Goal: Register for event/course

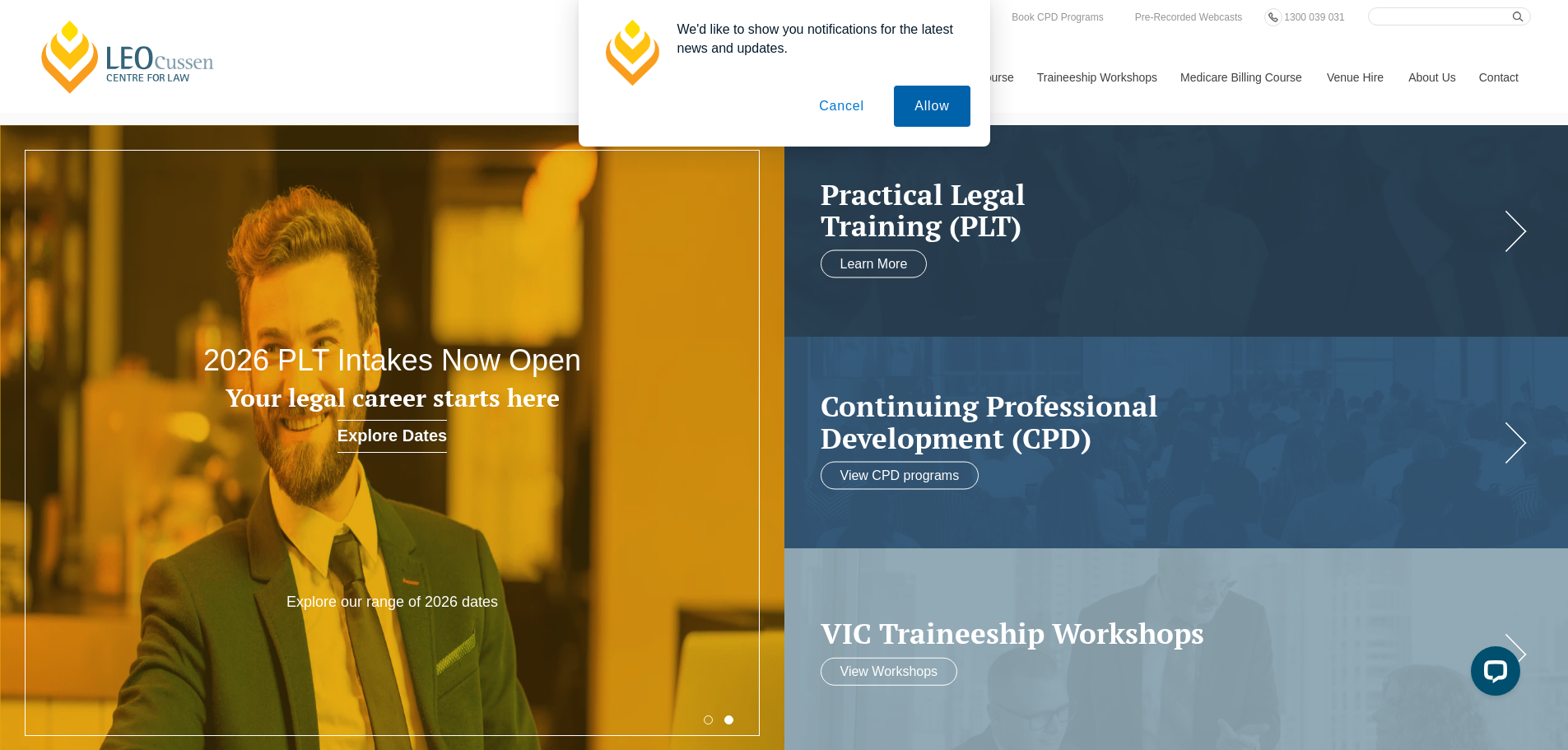
click at [950, 104] on button "Allow" at bounding box center [931, 106] width 76 height 41
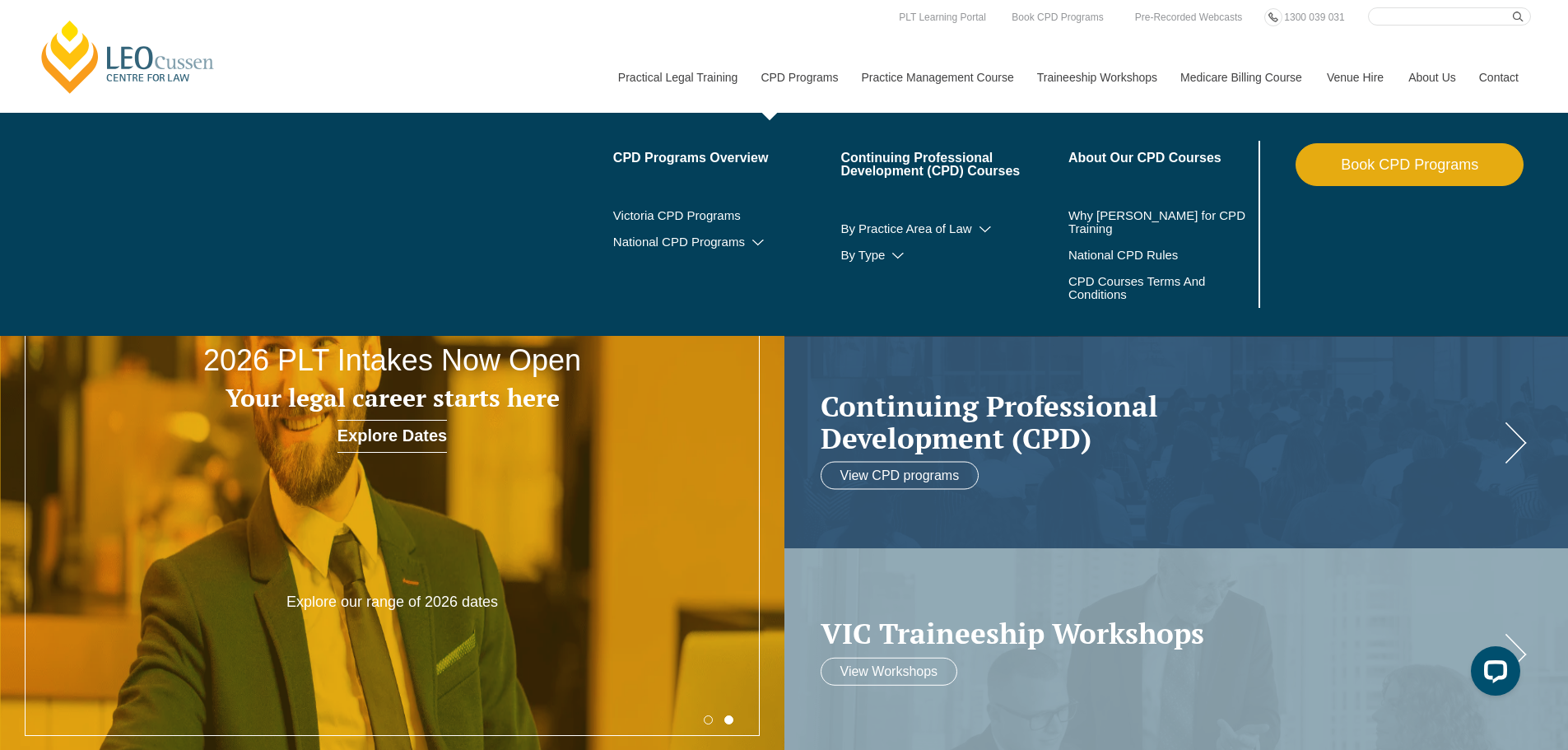
click at [785, 73] on link "CPD Programs" at bounding box center [798, 78] width 100 height 71
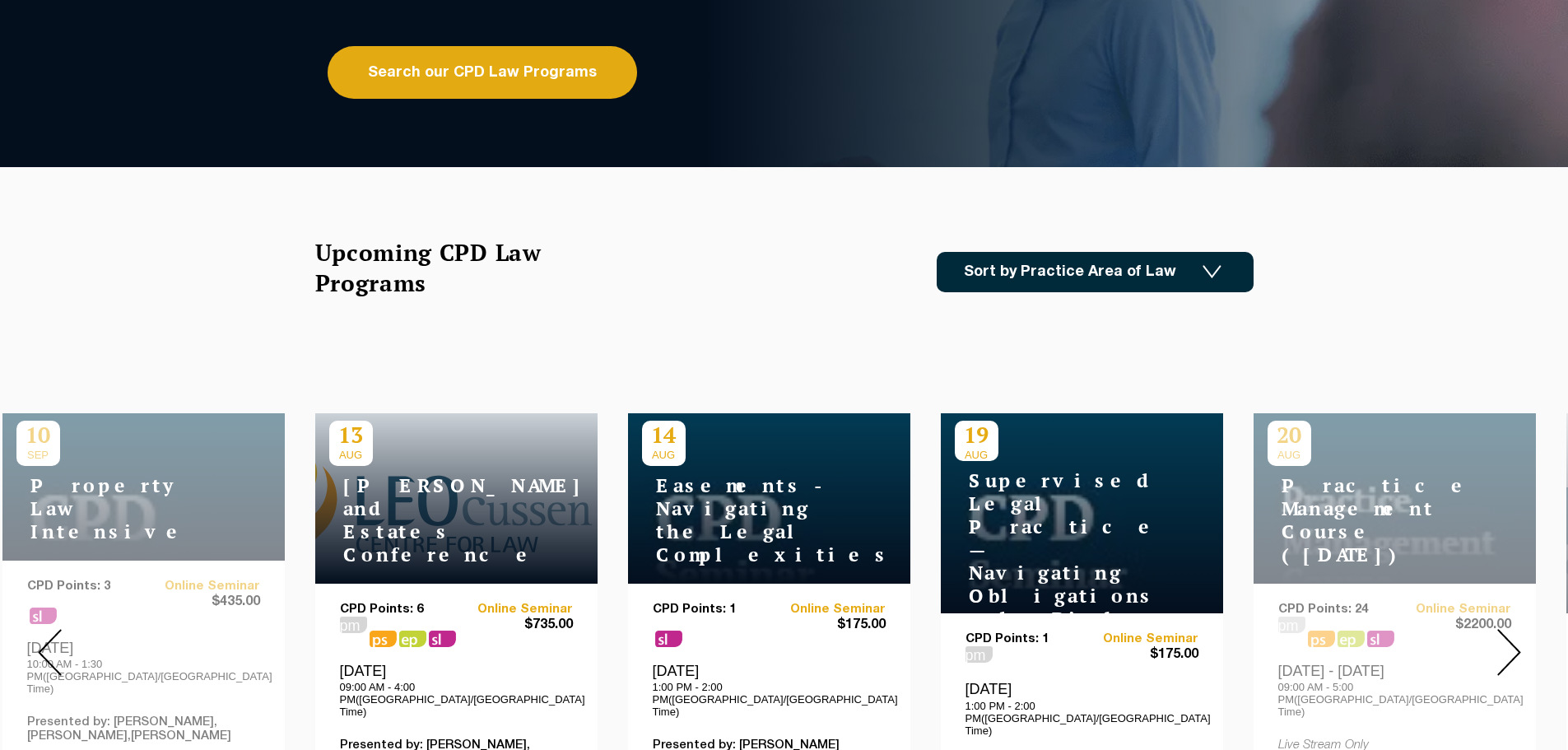
scroll to position [411, 0]
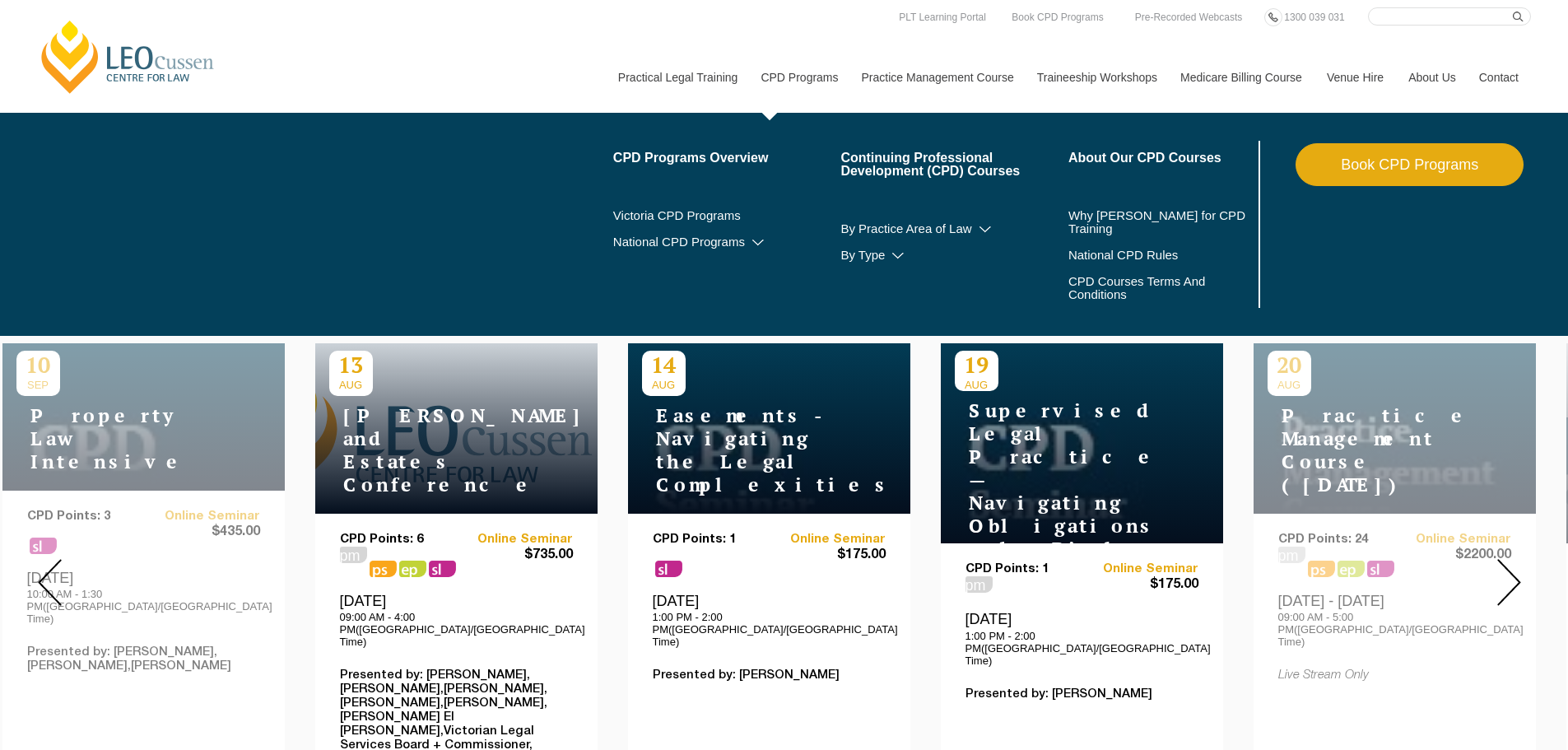
click at [1098, 201] on li "About Our CPD Courses Why Leo Cussen for CPD Training National CPD Rules CPD Co…" at bounding box center [1182, 224] width 228 height 168
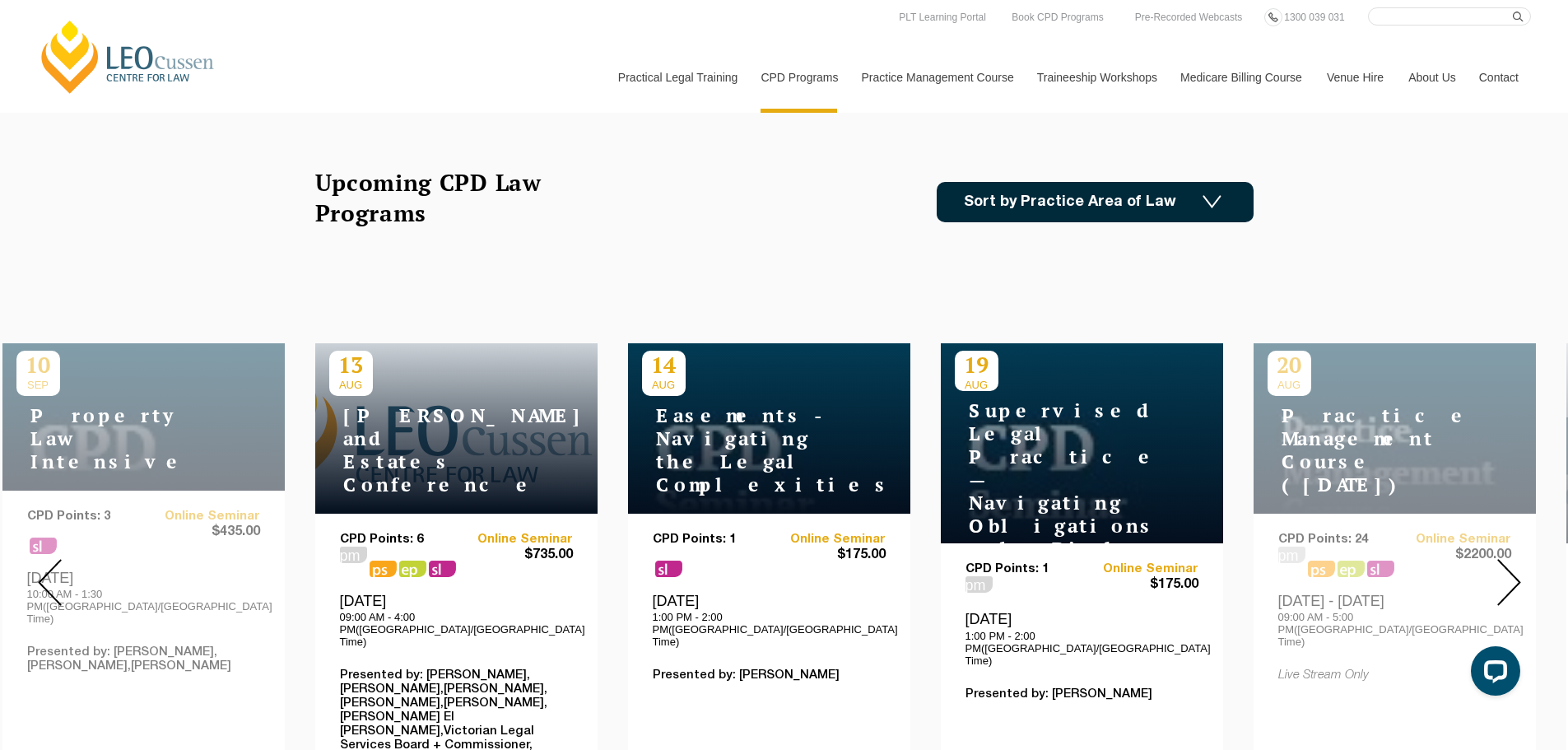
click at [1058, 214] on link "Sort by Practice Area of Law" at bounding box center [1094, 202] width 317 height 40
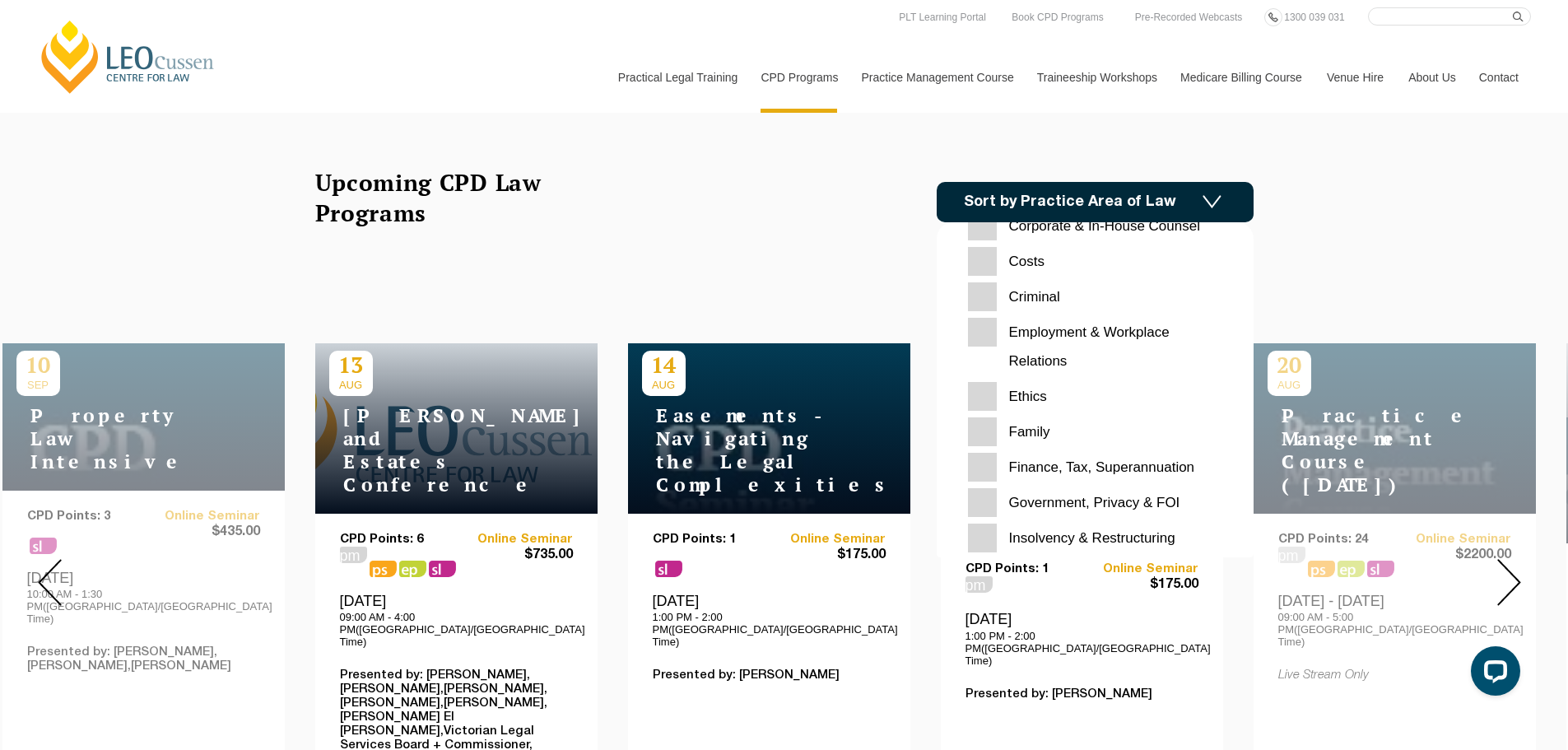
scroll to position [165, 0]
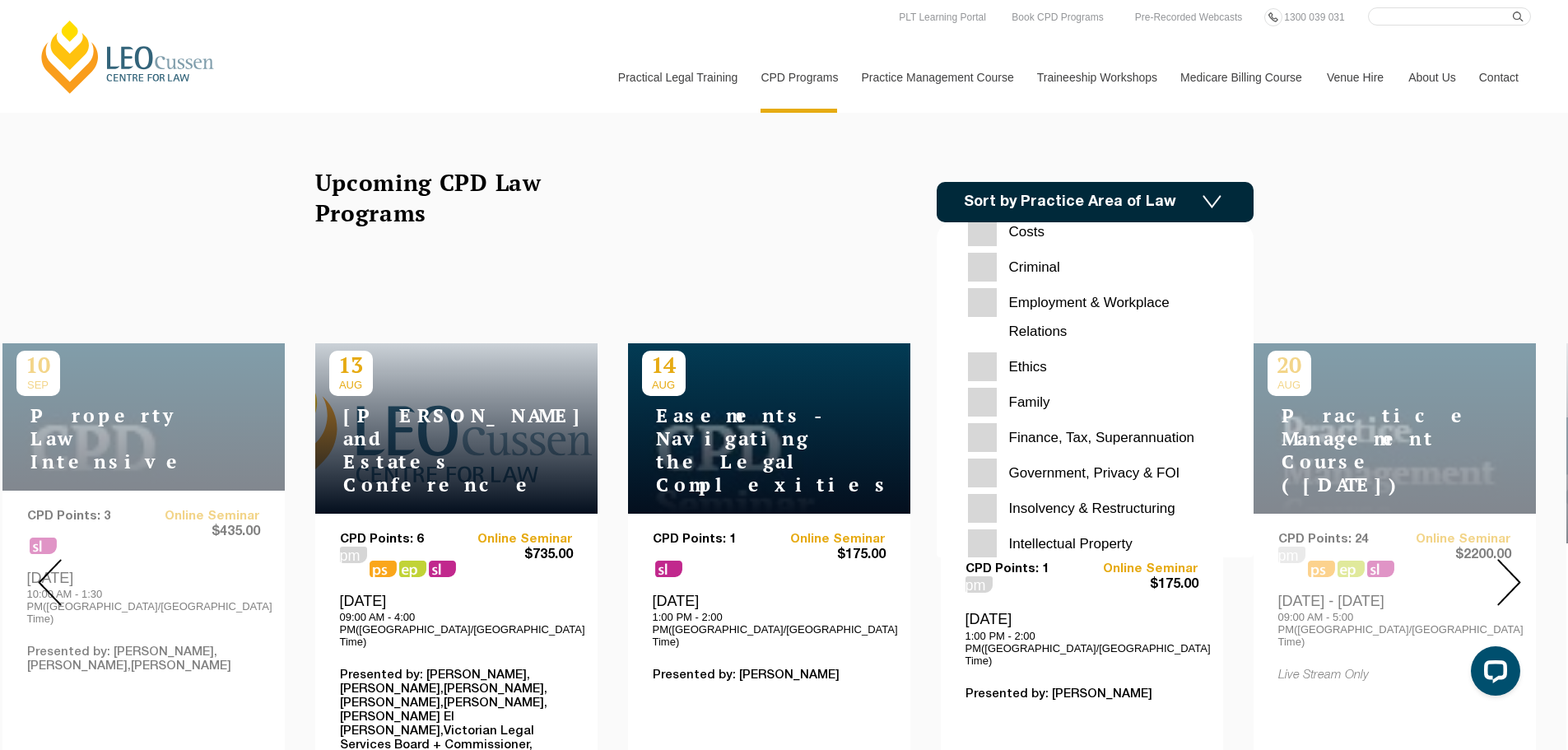
click at [1020, 362] on input "Ethics" at bounding box center [1094, 367] width 254 height 29
checkbox input "true"
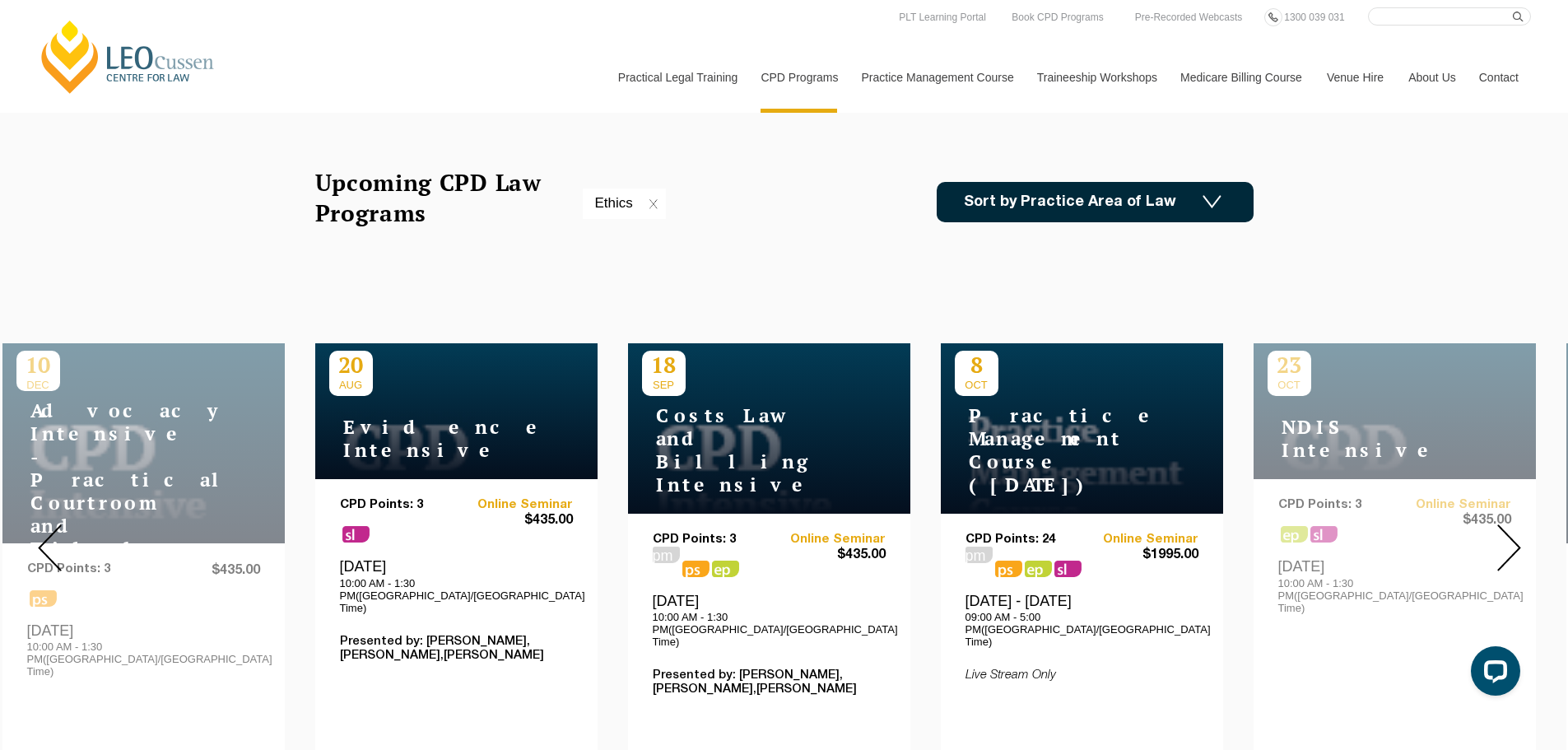
click at [1149, 200] on link "Sort by Practice Area of Law" at bounding box center [1094, 202] width 317 height 40
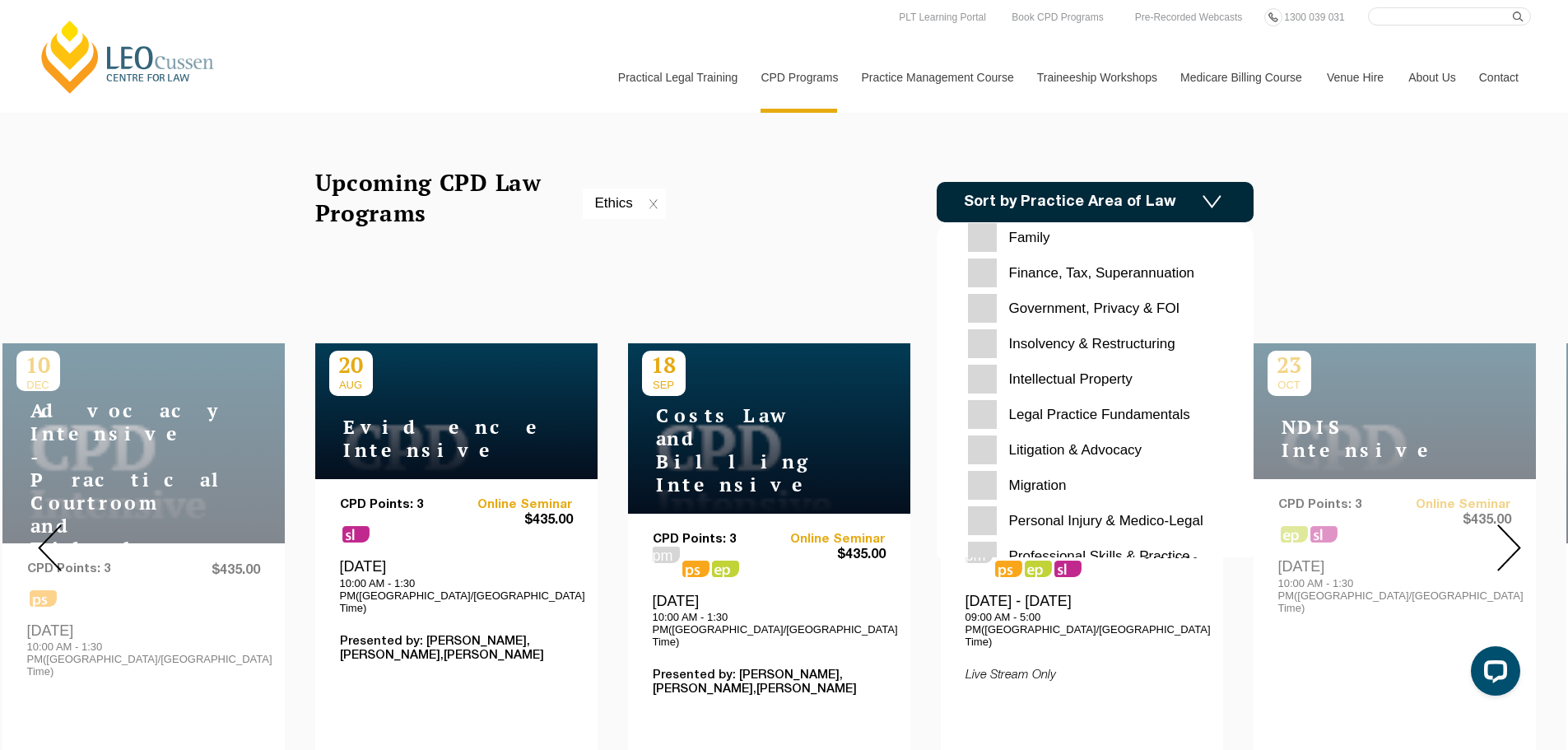
scroll to position [411, 0]
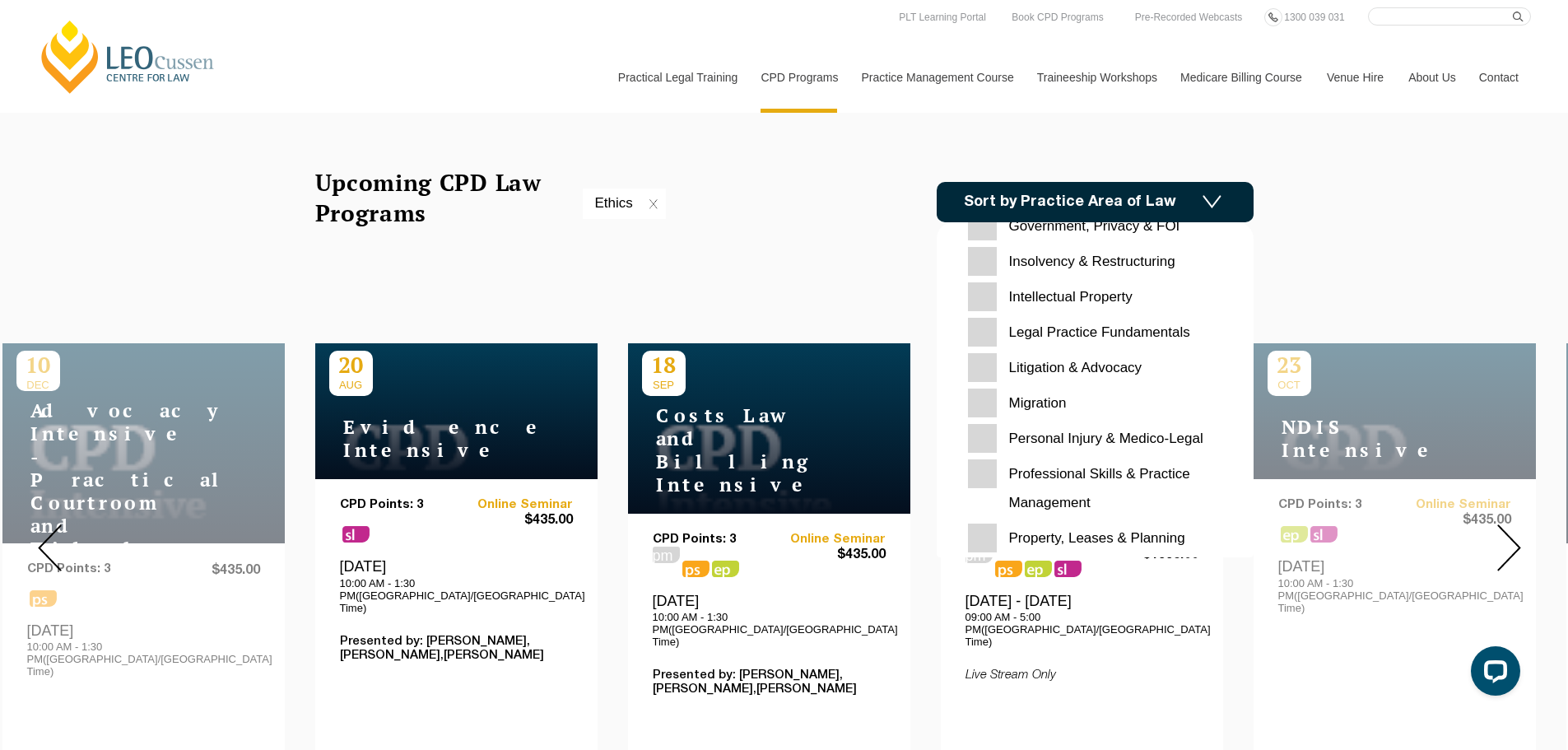
click at [973, 443] on Medico-Legal "Personal Injury & Medico-Legal" at bounding box center [1094, 438] width 254 height 29
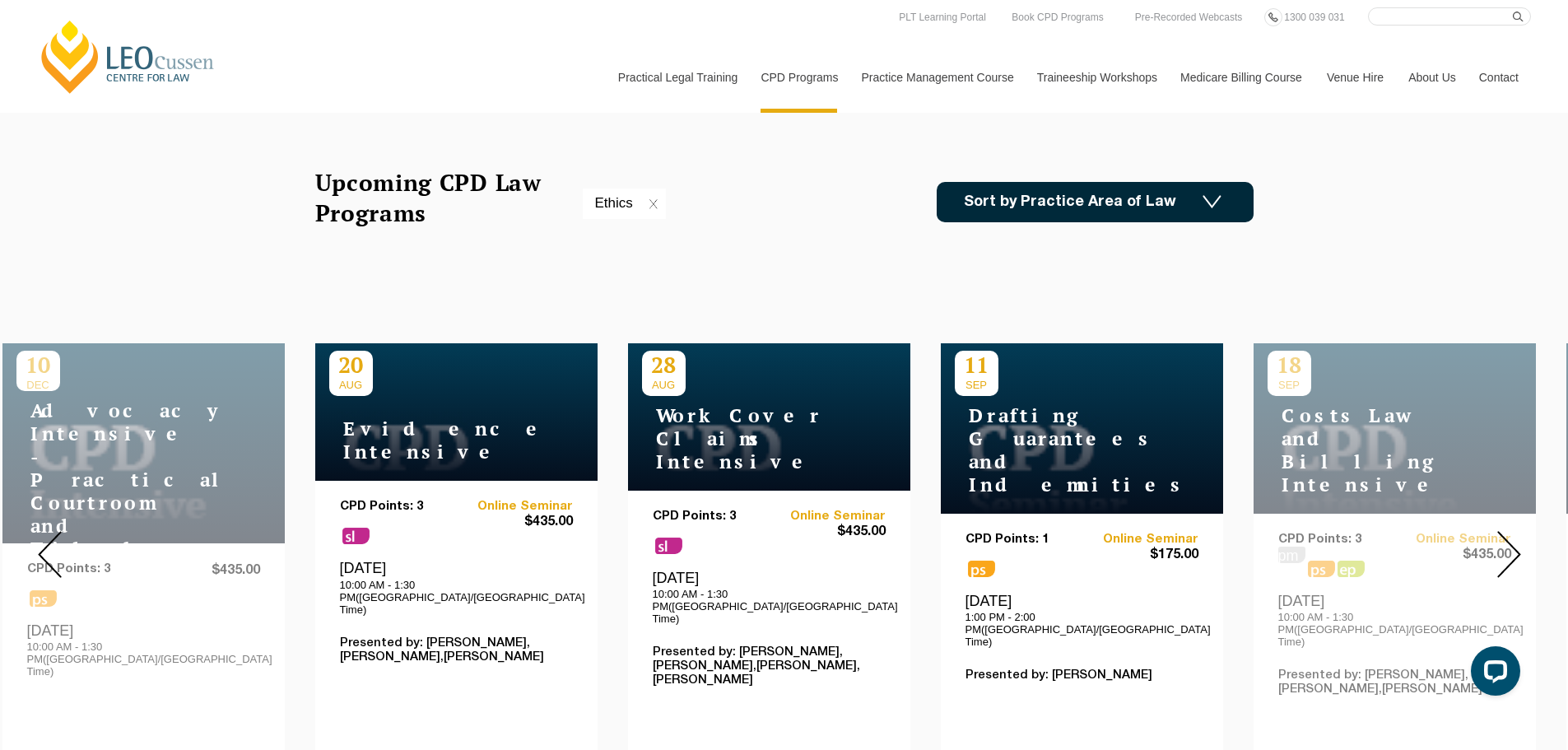
click at [1207, 202] on img at bounding box center [1212, 202] width 19 height 14
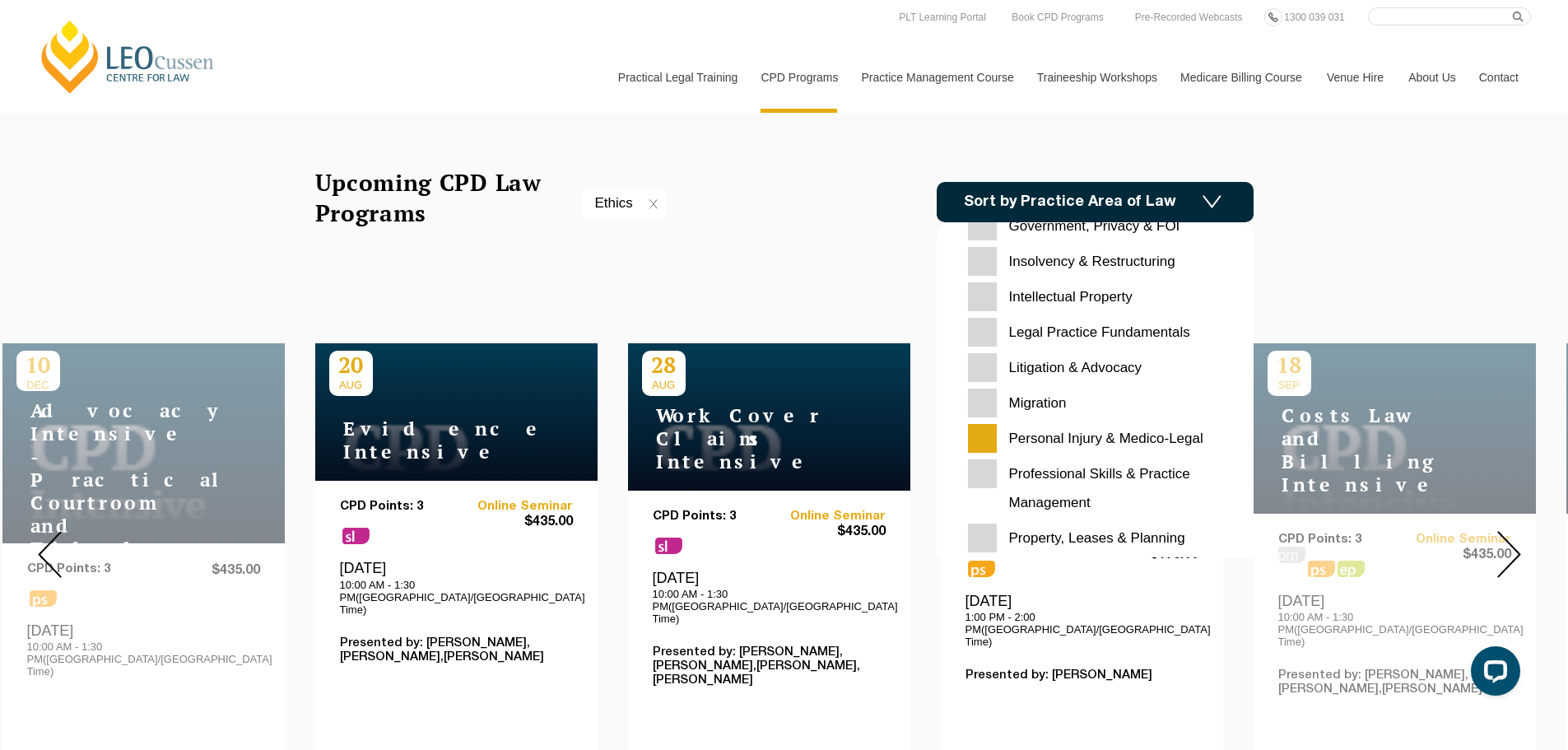
scroll to position [494, 0]
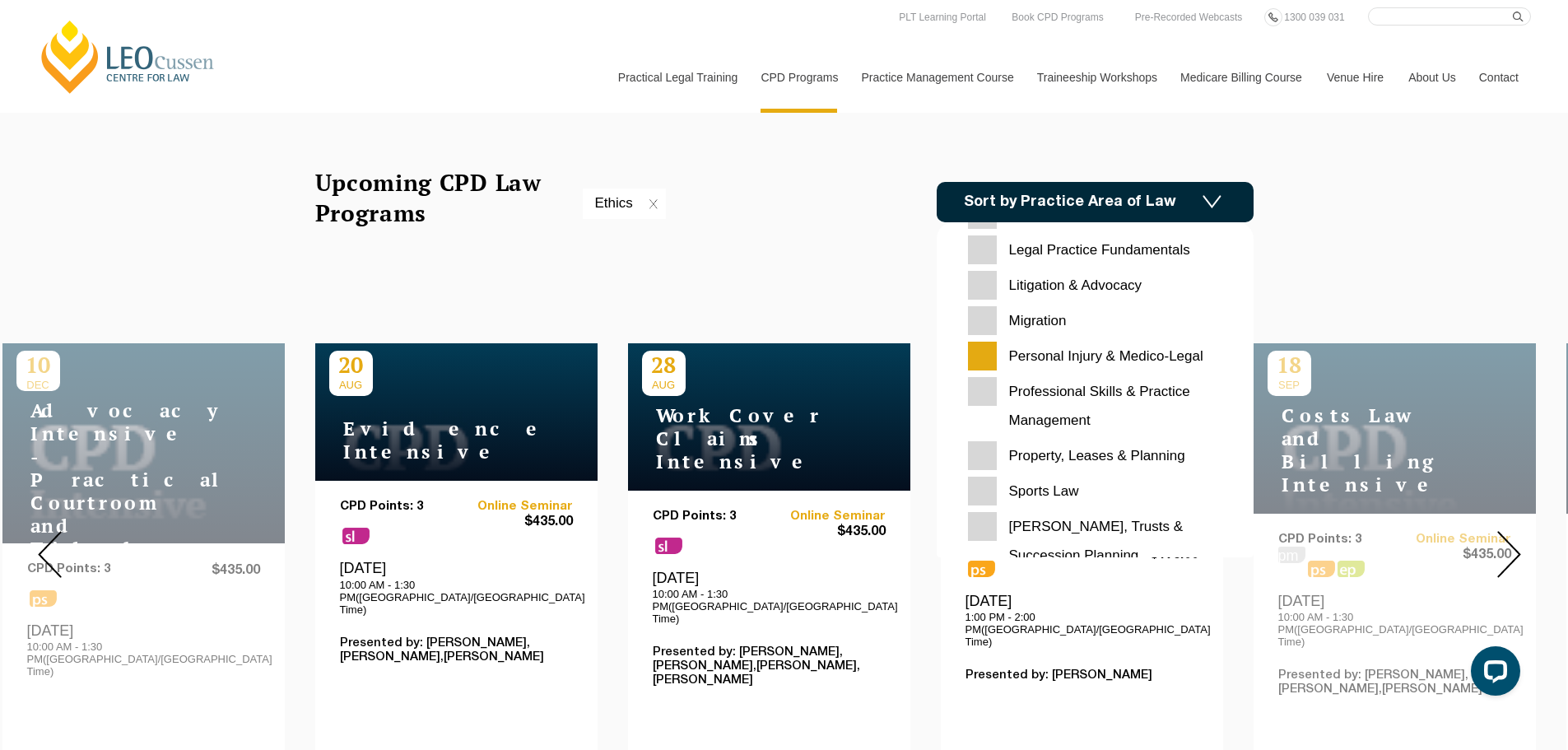
click at [1079, 391] on Management "Professional Skills & Practice Management" at bounding box center [1094, 406] width 254 height 58
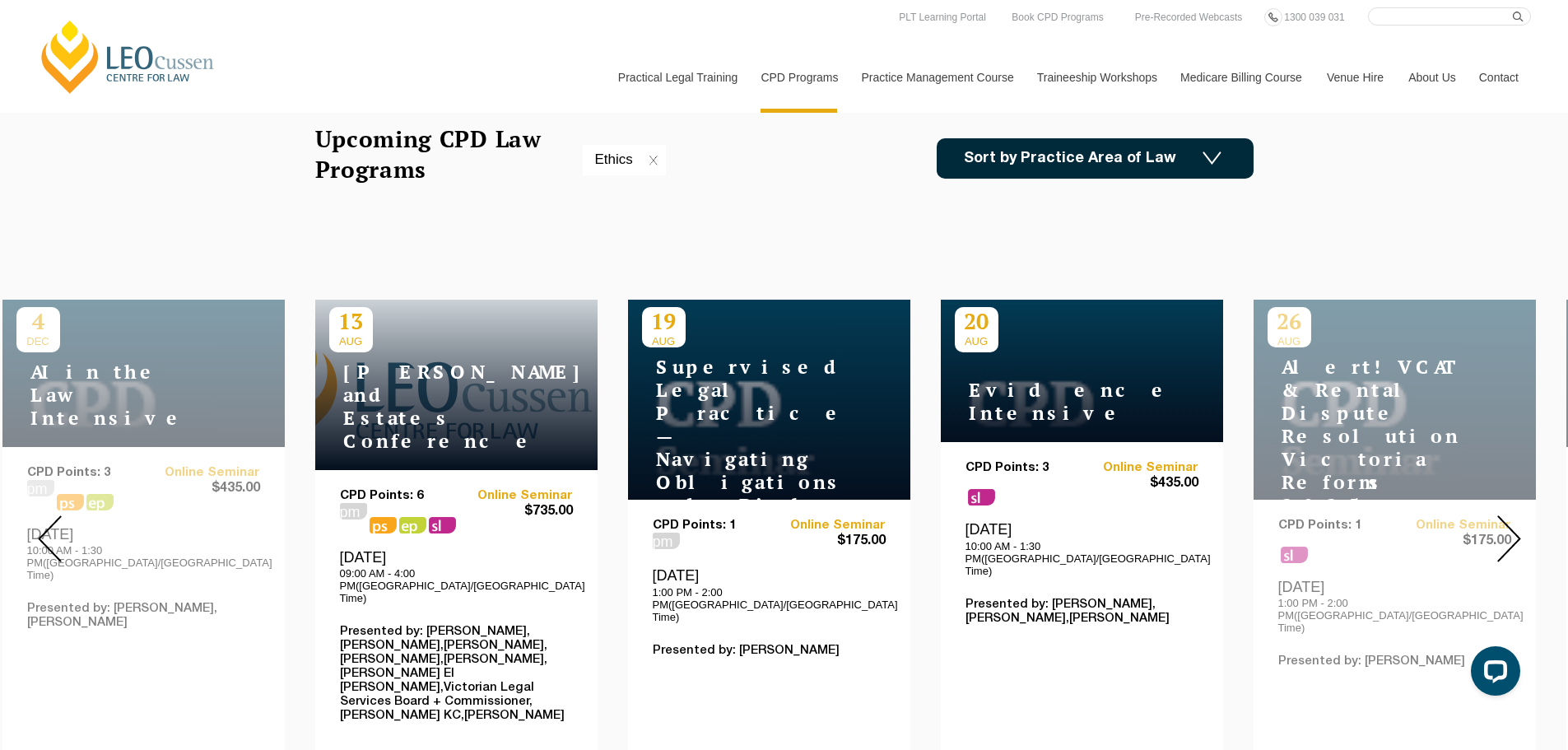
scroll to position [494, 0]
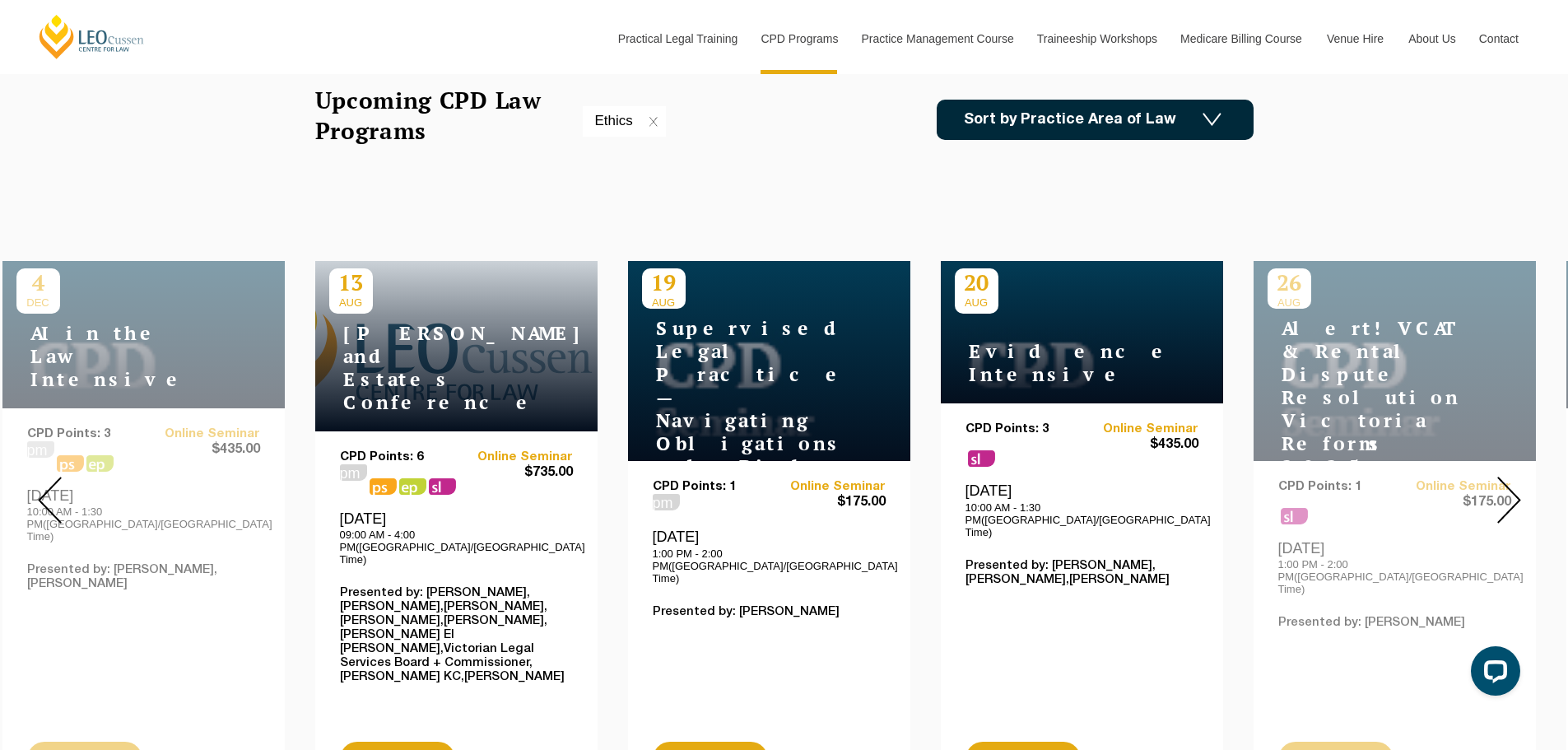
click at [1507, 484] on img at bounding box center [1508, 500] width 24 height 47
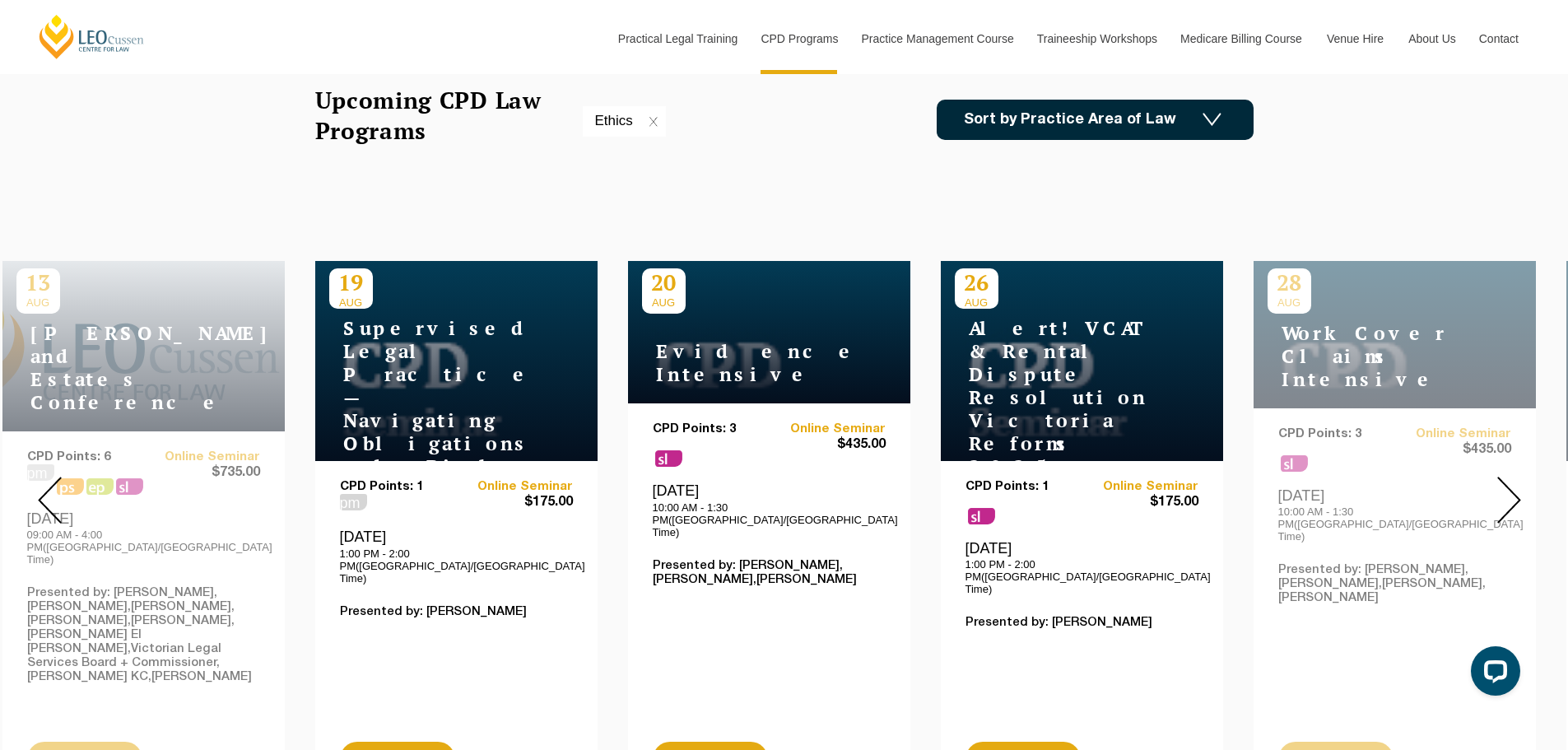
click at [1507, 484] on img at bounding box center [1508, 500] width 24 height 47
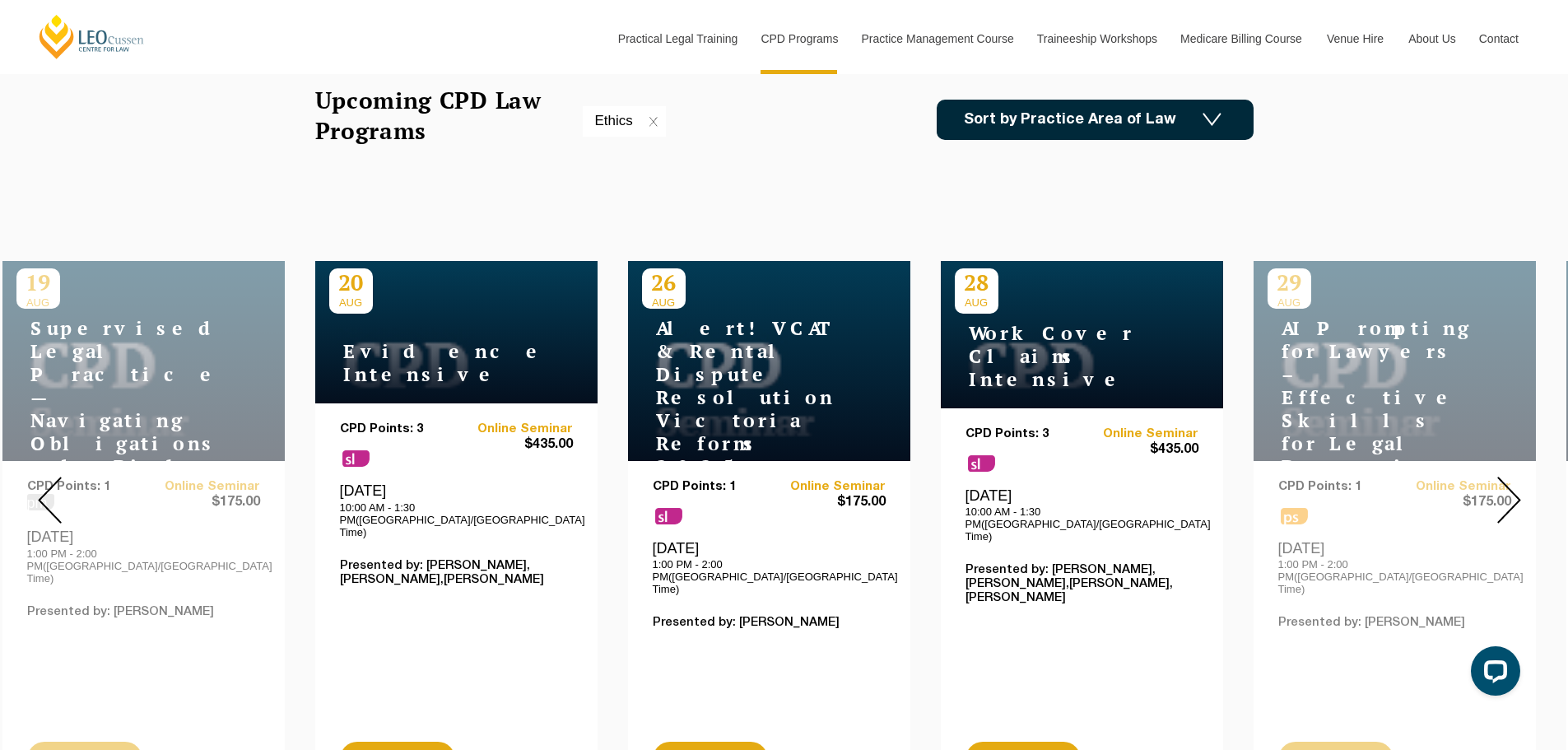
click at [1506, 485] on img at bounding box center [1508, 500] width 24 height 47
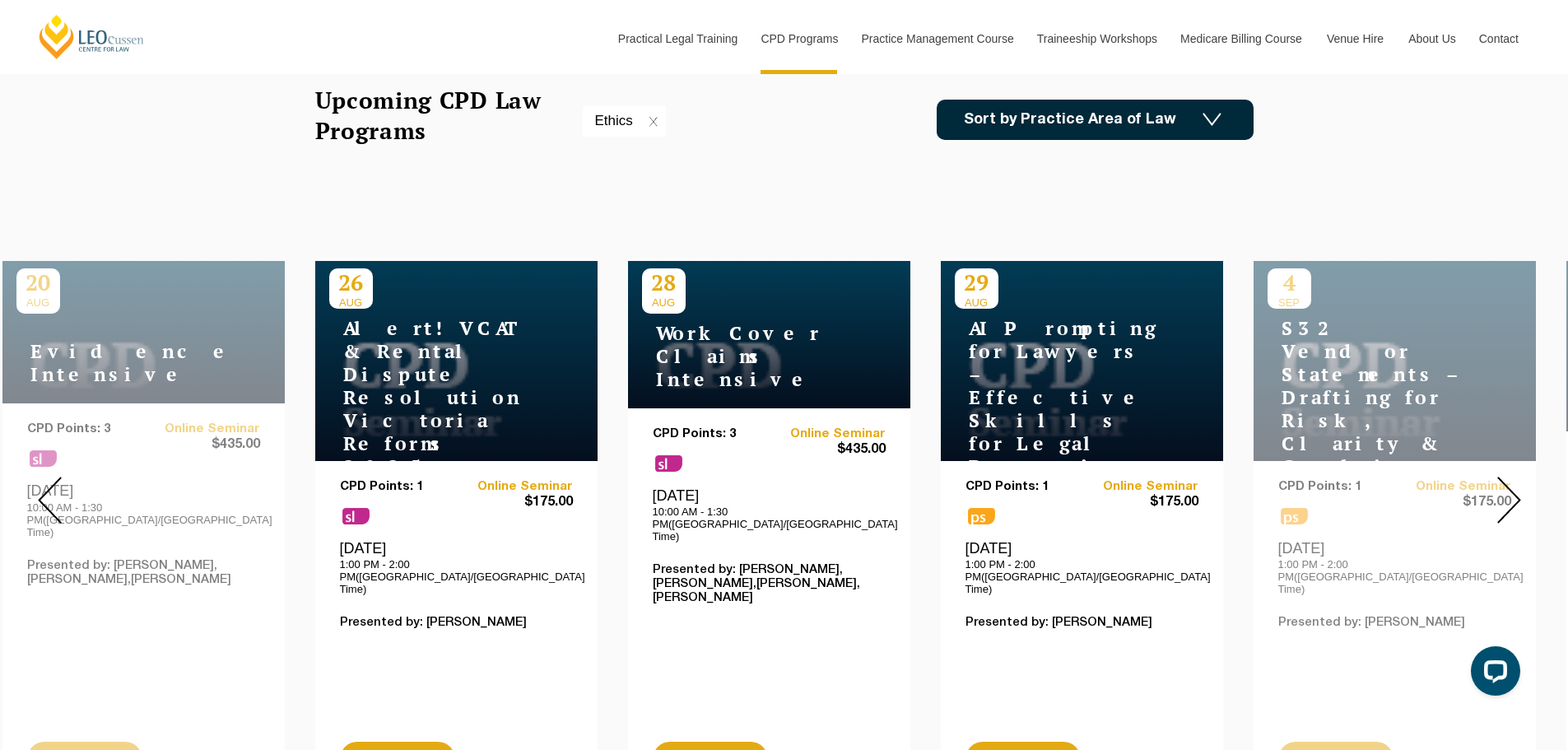
click at [1506, 485] on img at bounding box center [1508, 500] width 24 height 47
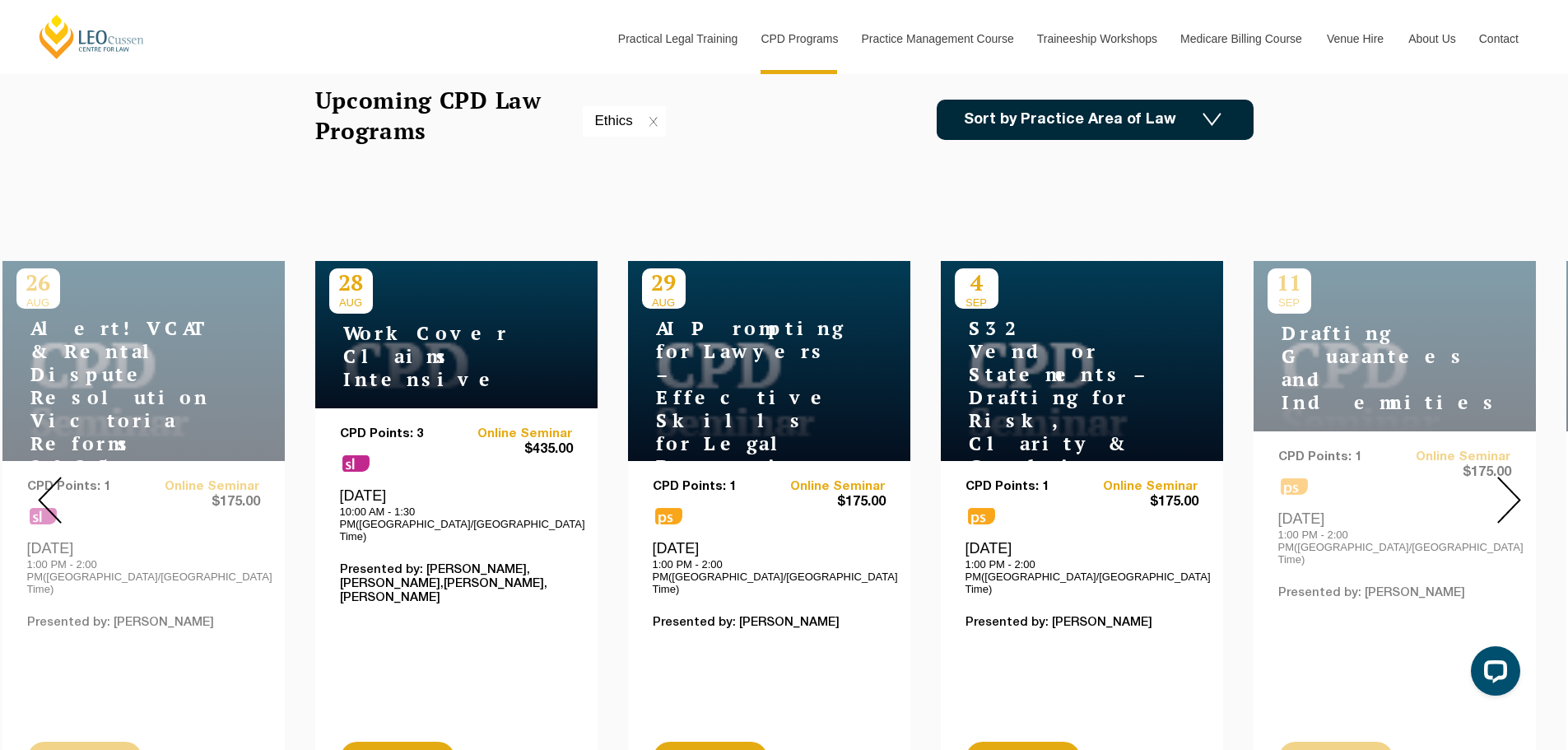
click at [1506, 485] on img at bounding box center [1508, 500] width 24 height 47
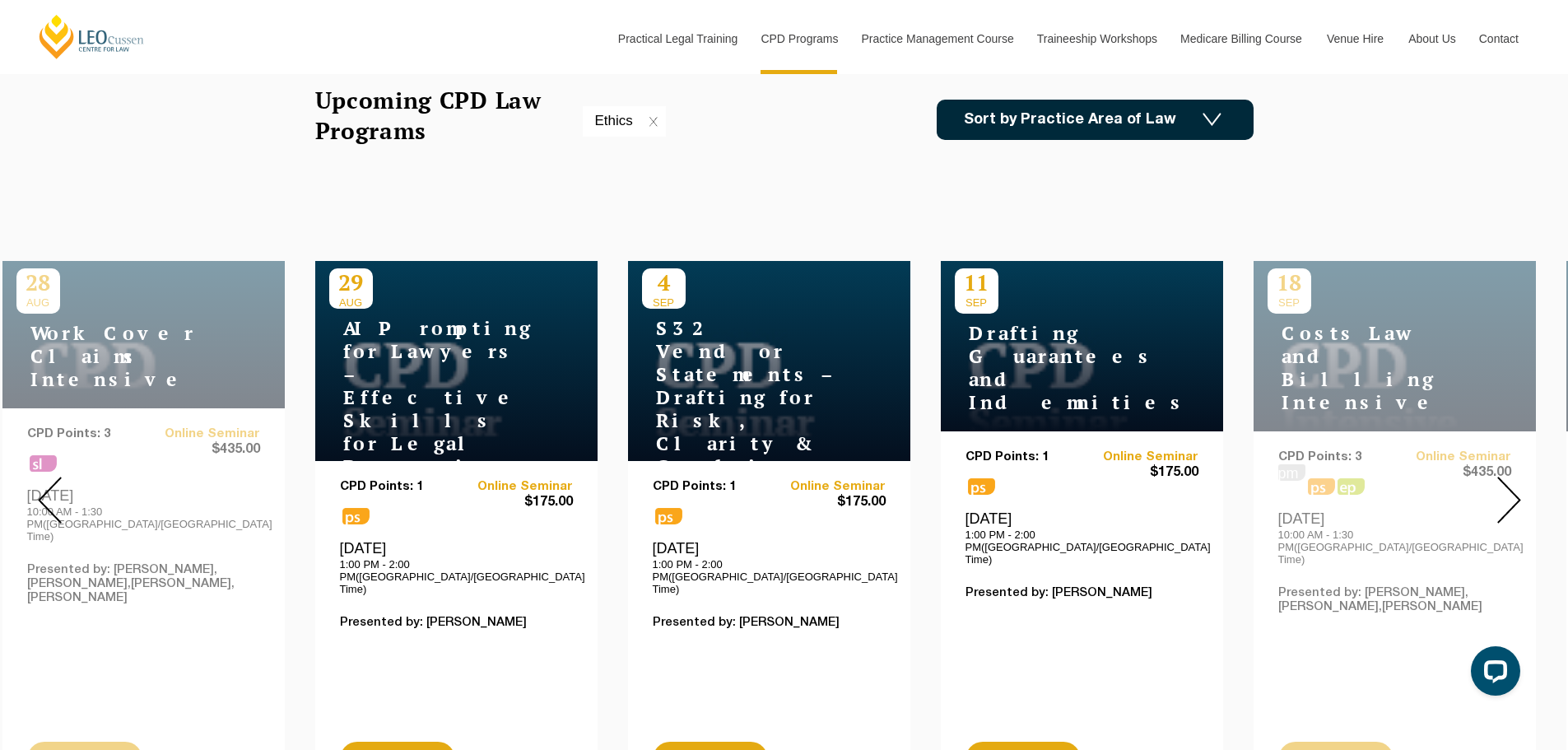
click at [1506, 485] on img at bounding box center [1508, 500] width 24 height 47
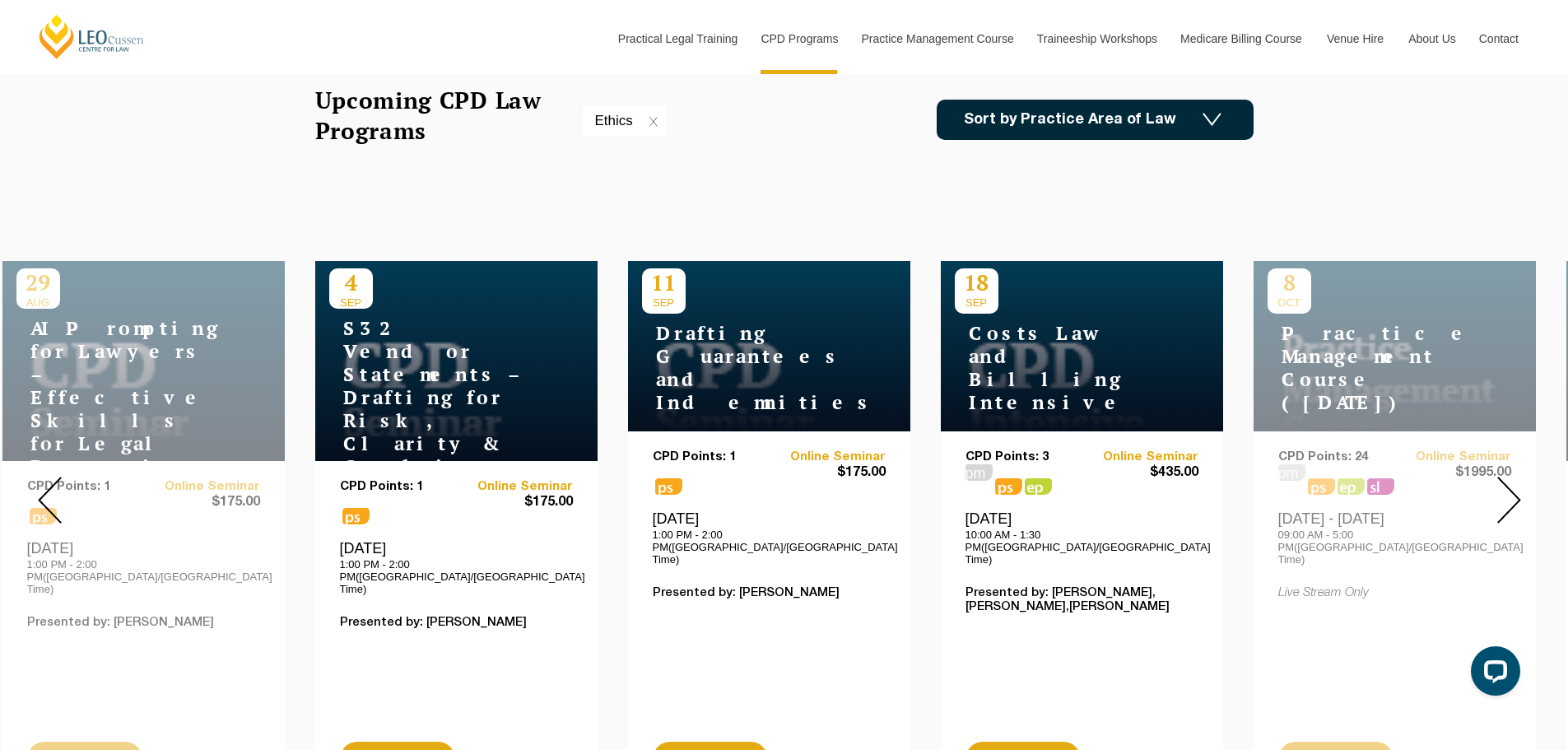
click at [1506, 485] on img at bounding box center [1508, 500] width 24 height 47
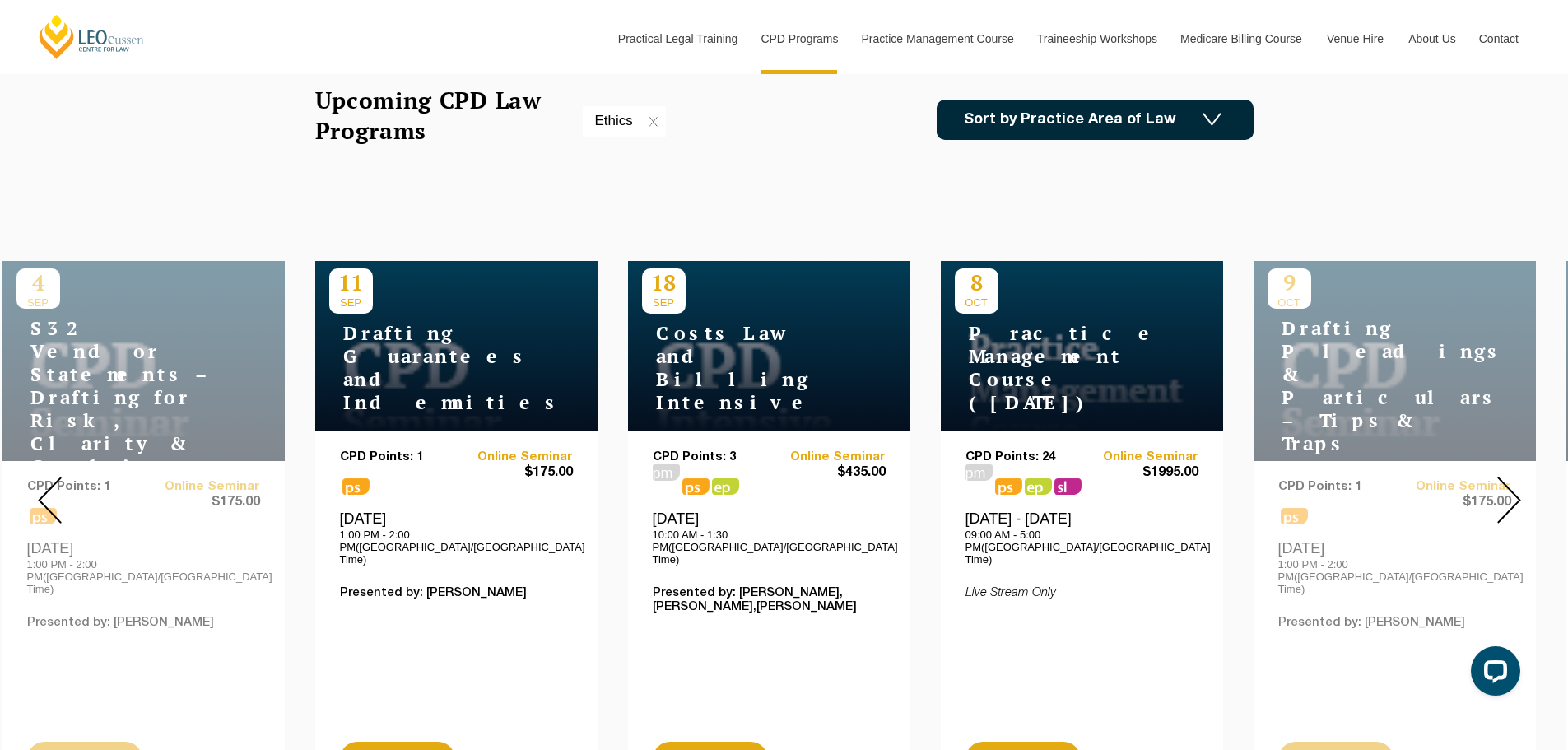
click at [1506, 485] on img at bounding box center [1508, 500] width 24 height 47
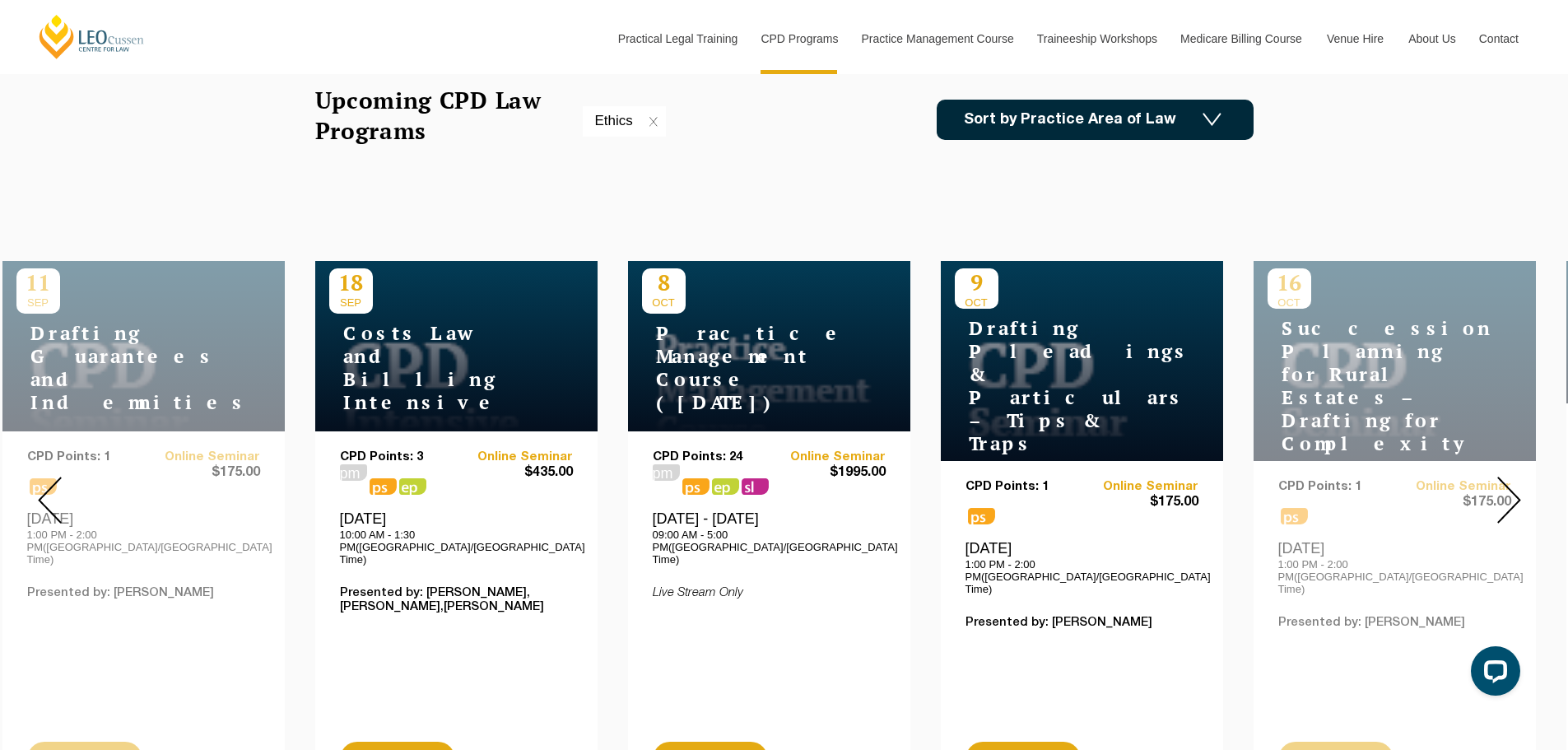
click at [1506, 486] on img at bounding box center [1508, 500] width 24 height 47
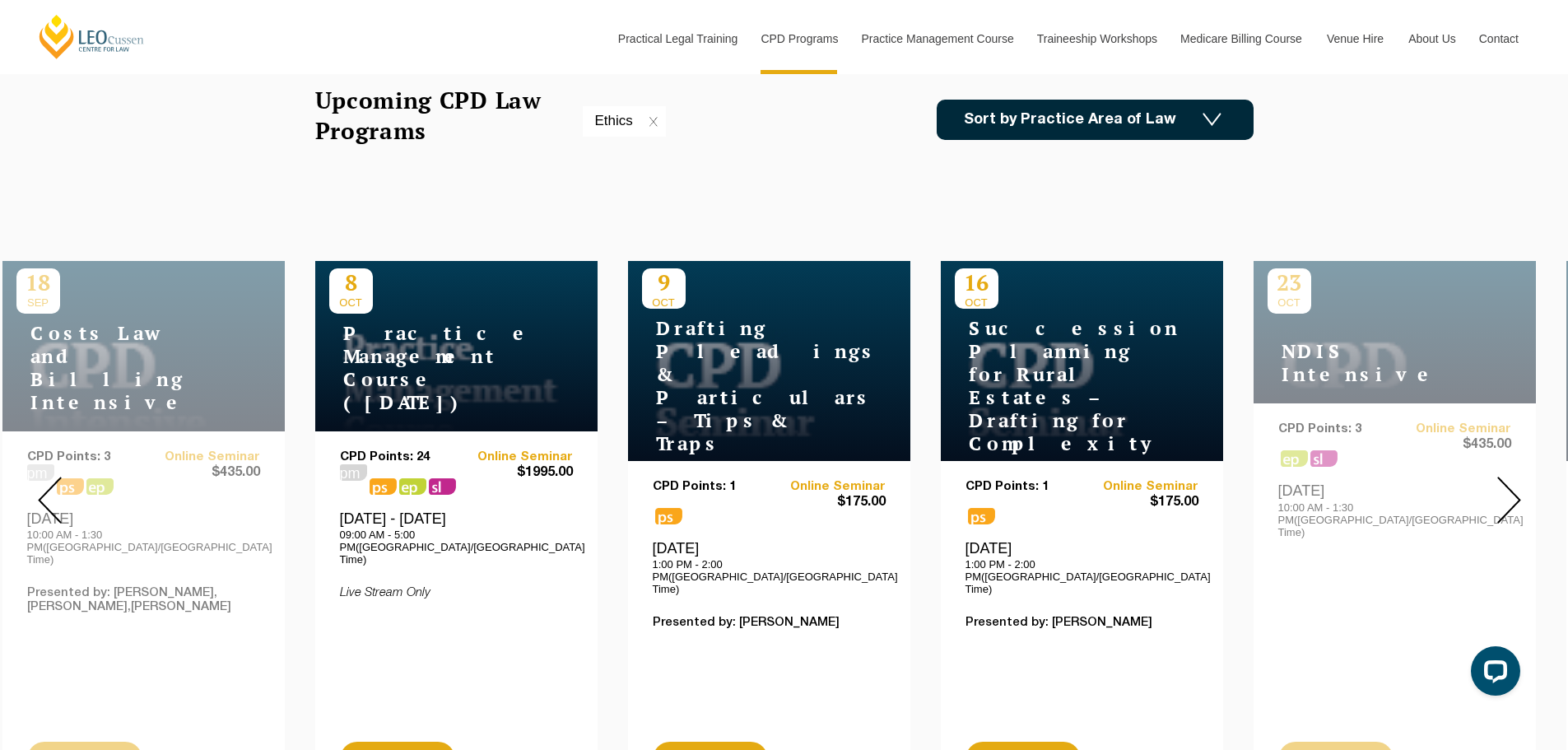
click at [1506, 486] on img at bounding box center [1508, 500] width 24 height 47
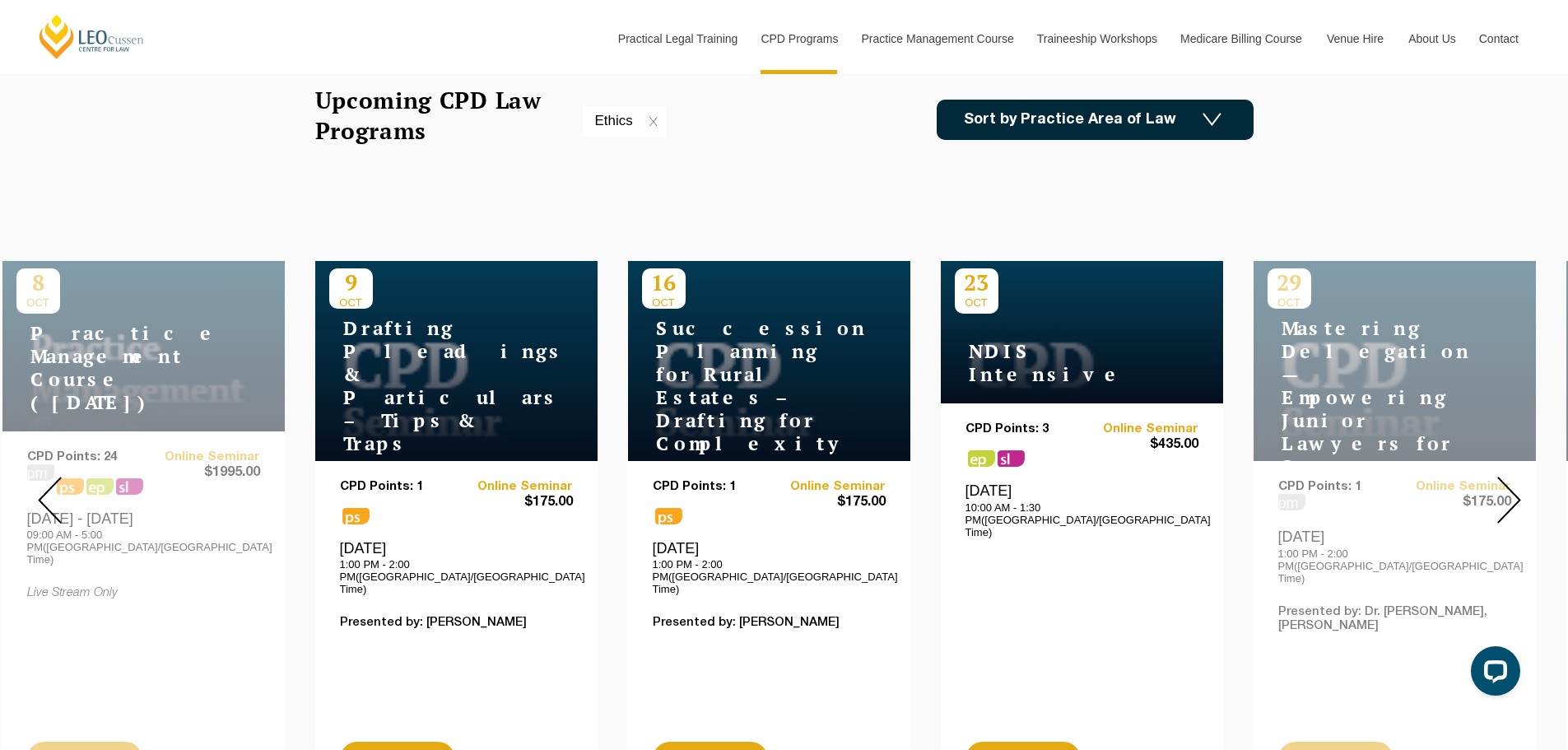
drag, startPoint x: 1001, startPoint y: 360, endPoint x: 1090, endPoint y: 213, distance: 171.8
click at [1090, 213] on div "25 NOV" at bounding box center [784, 500] width 1568 height 618
click at [1501, 479] on img at bounding box center [1508, 500] width 24 height 47
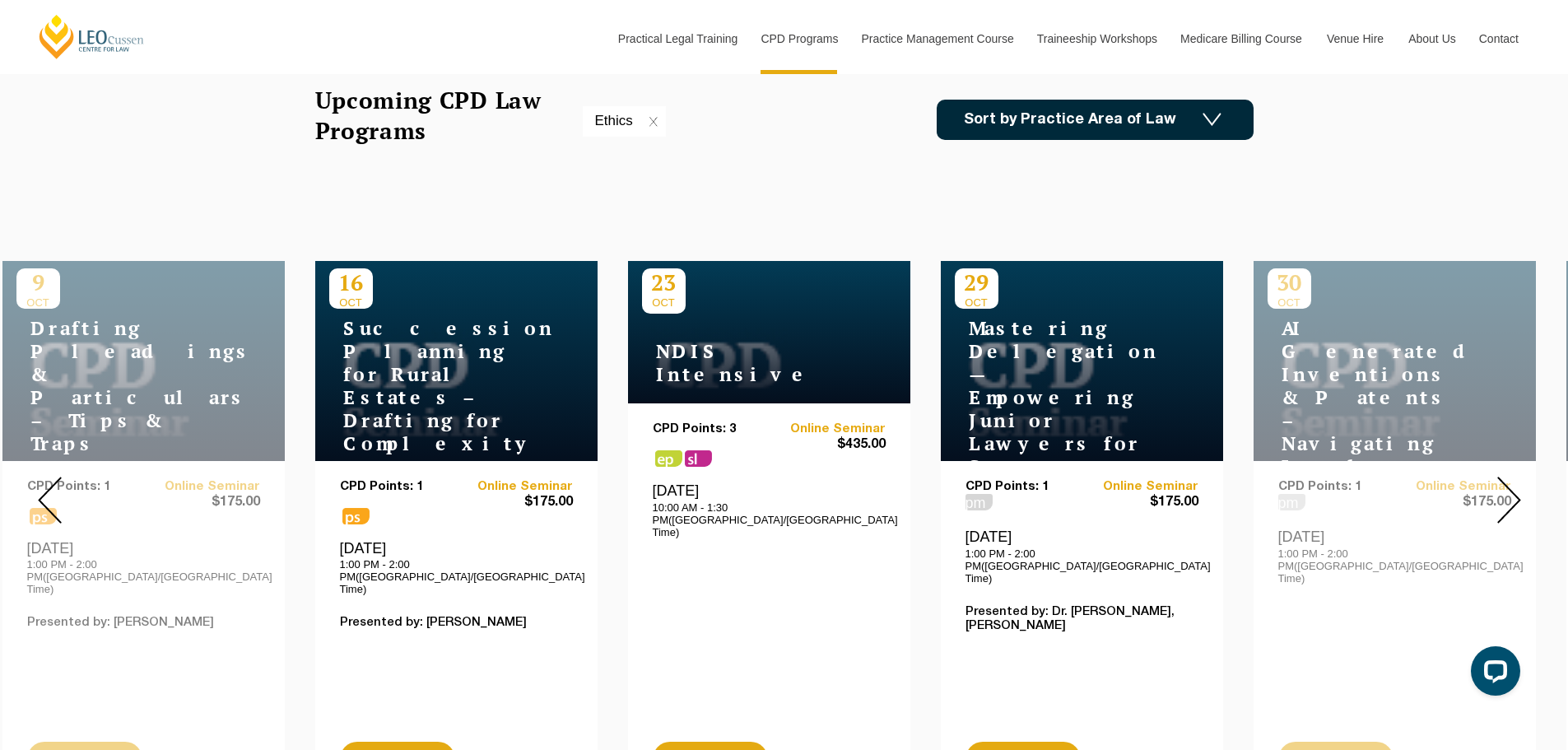
click at [1501, 479] on img at bounding box center [1508, 500] width 24 height 47
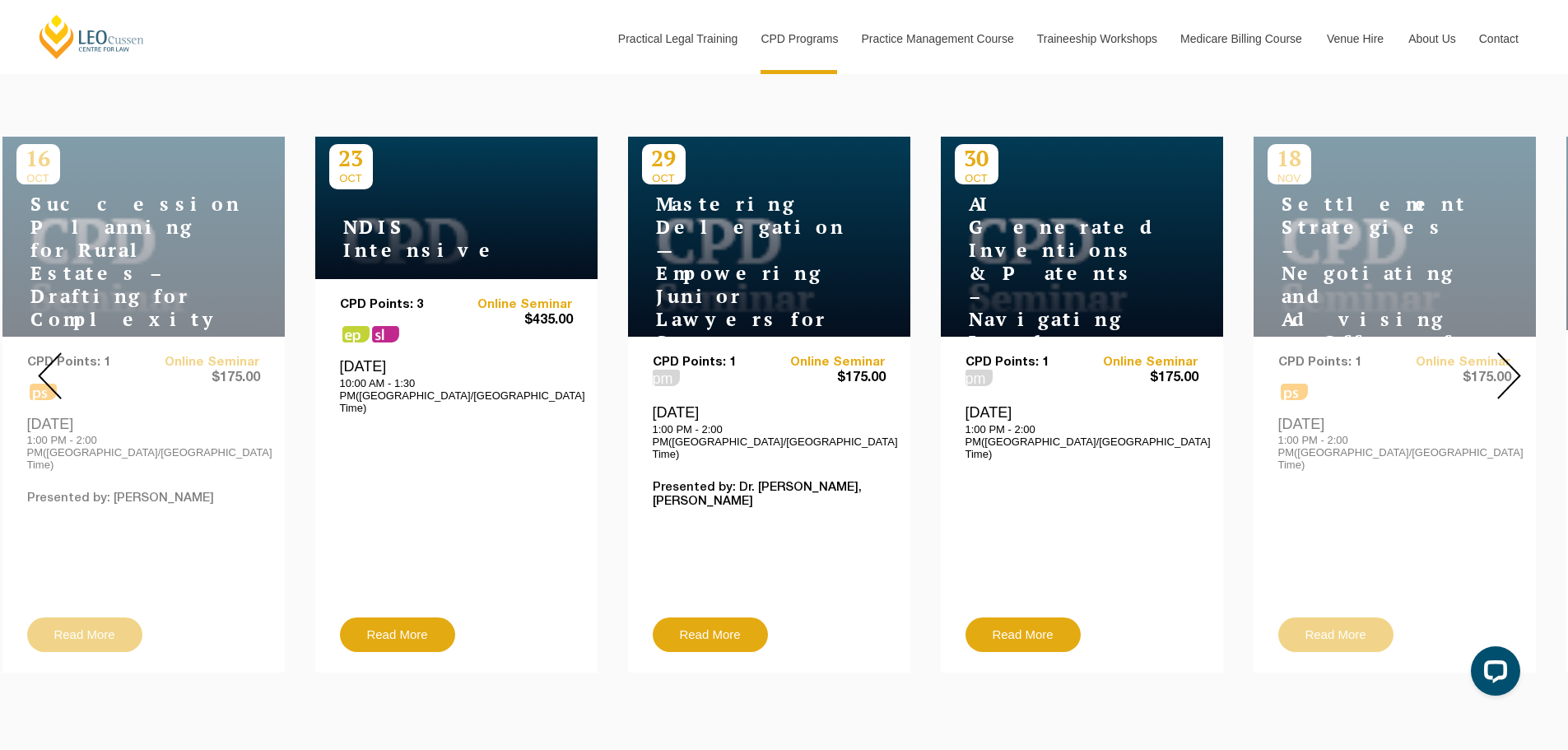
scroll to position [659, 0]
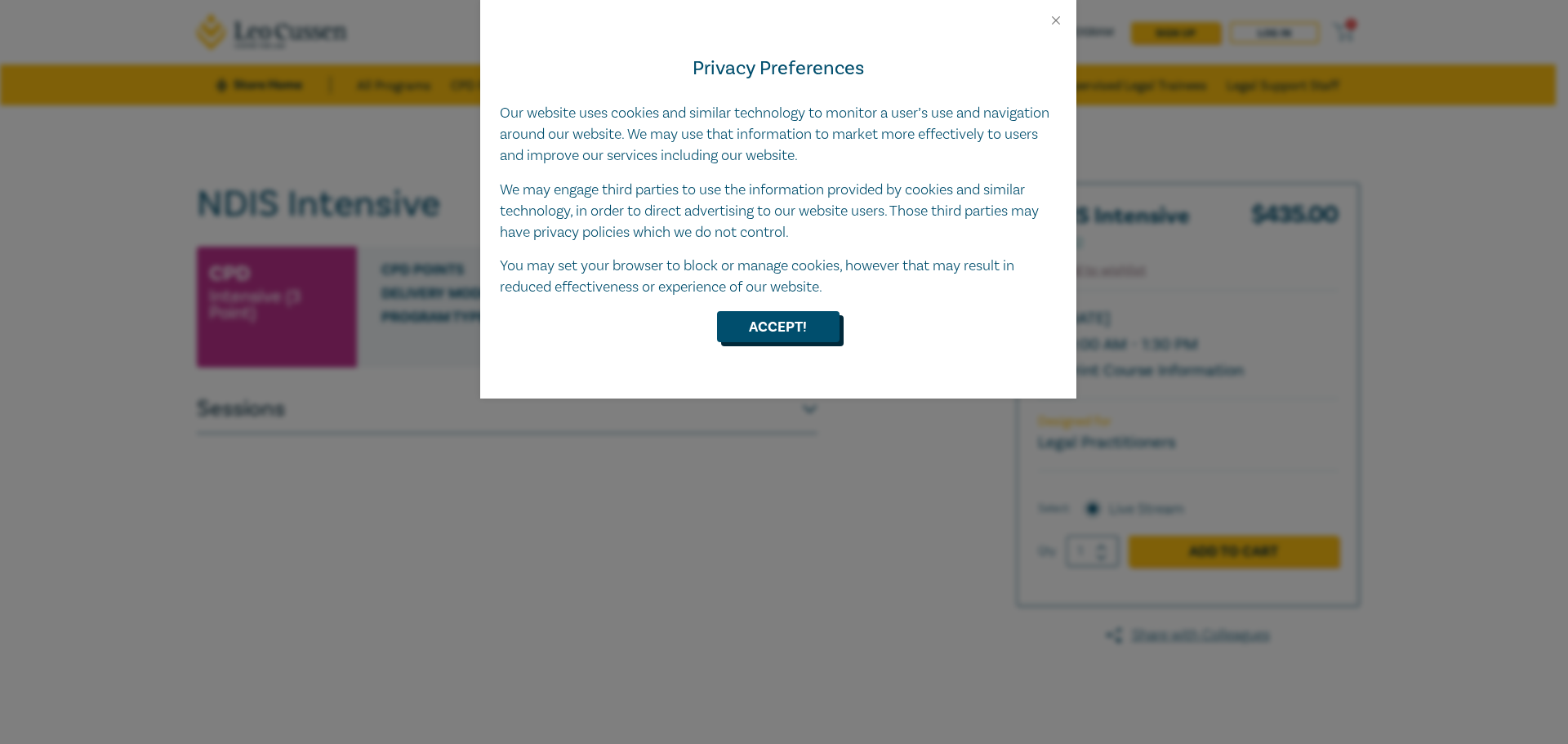
click at [737, 341] on button "Accept!" at bounding box center [778, 327] width 122 height 31
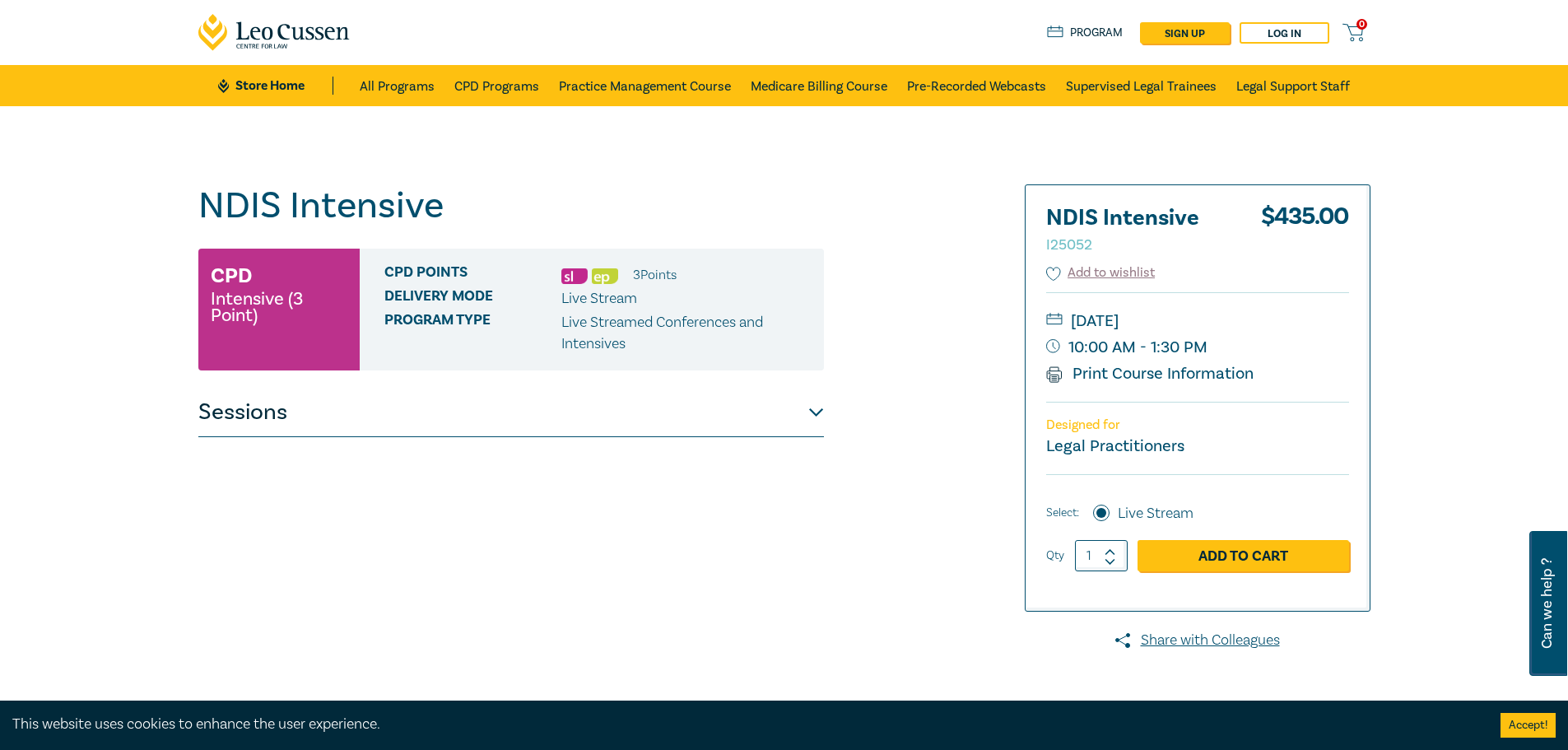
click at [809, 428] on button "Sessions" at bounding box center [511, 412] width 626 height 49
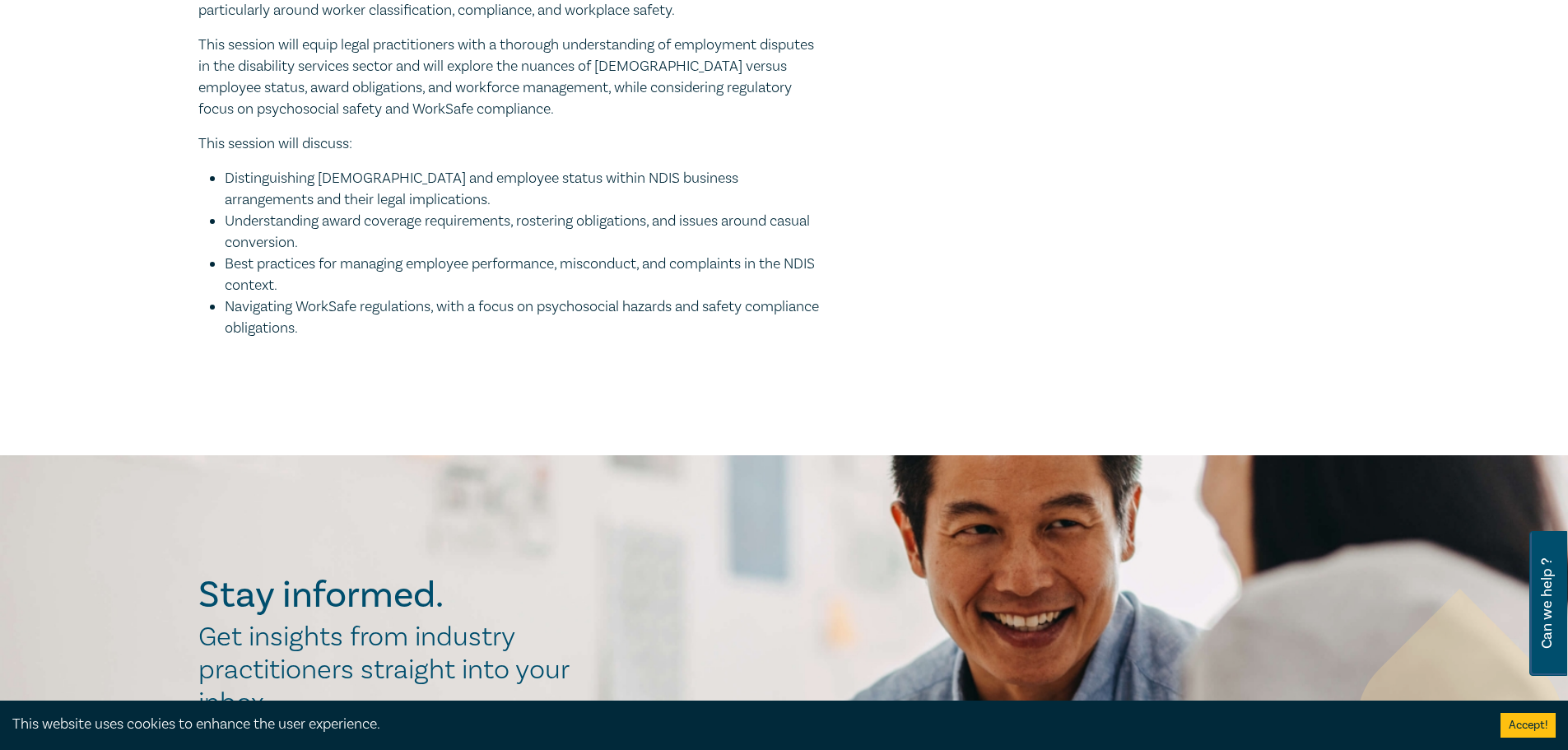
scroll to position [1399, 0]
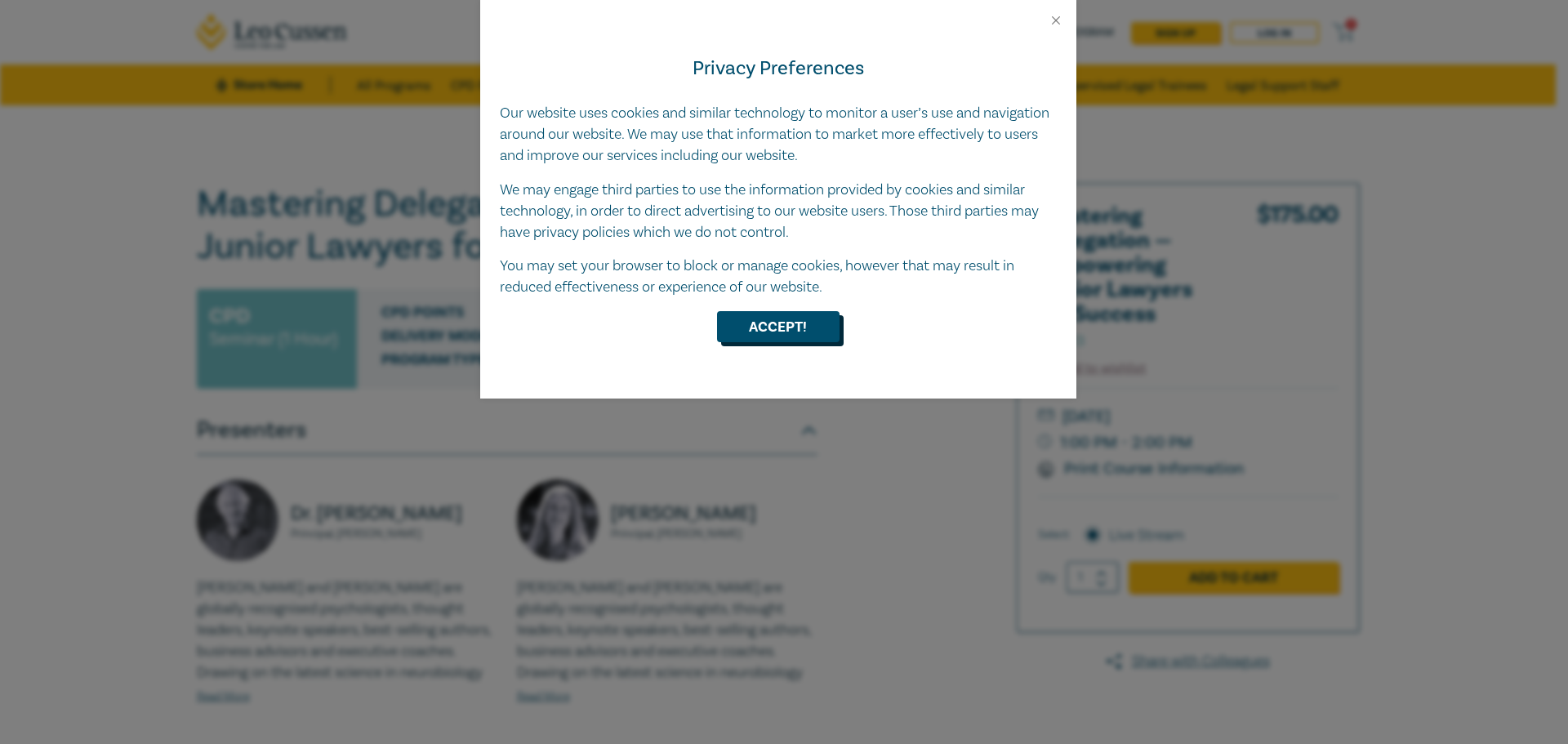
click at [759, 335] on button "Accept!" at bounding box center [778, 327] width 122 height 31
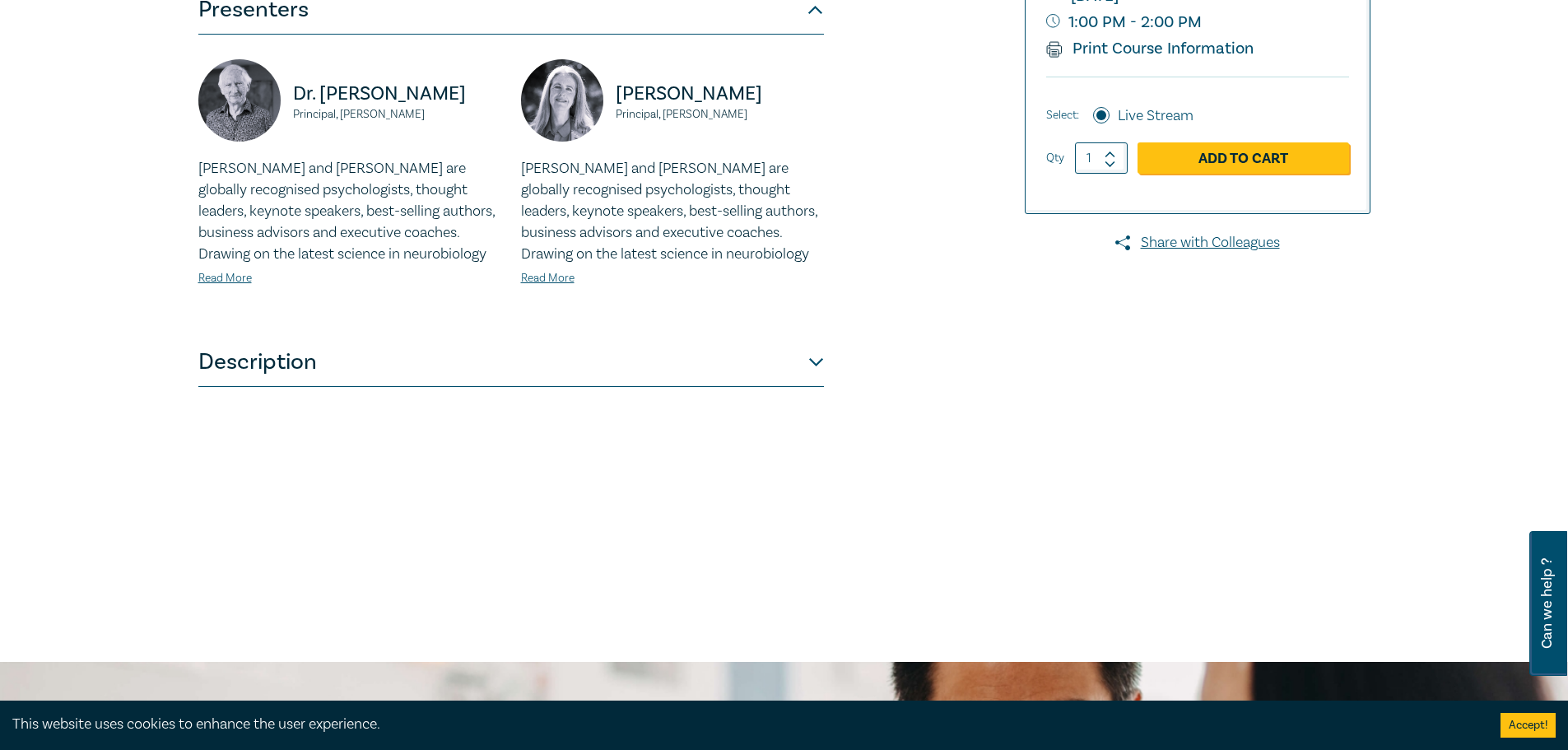
scroll to position [494, 0]
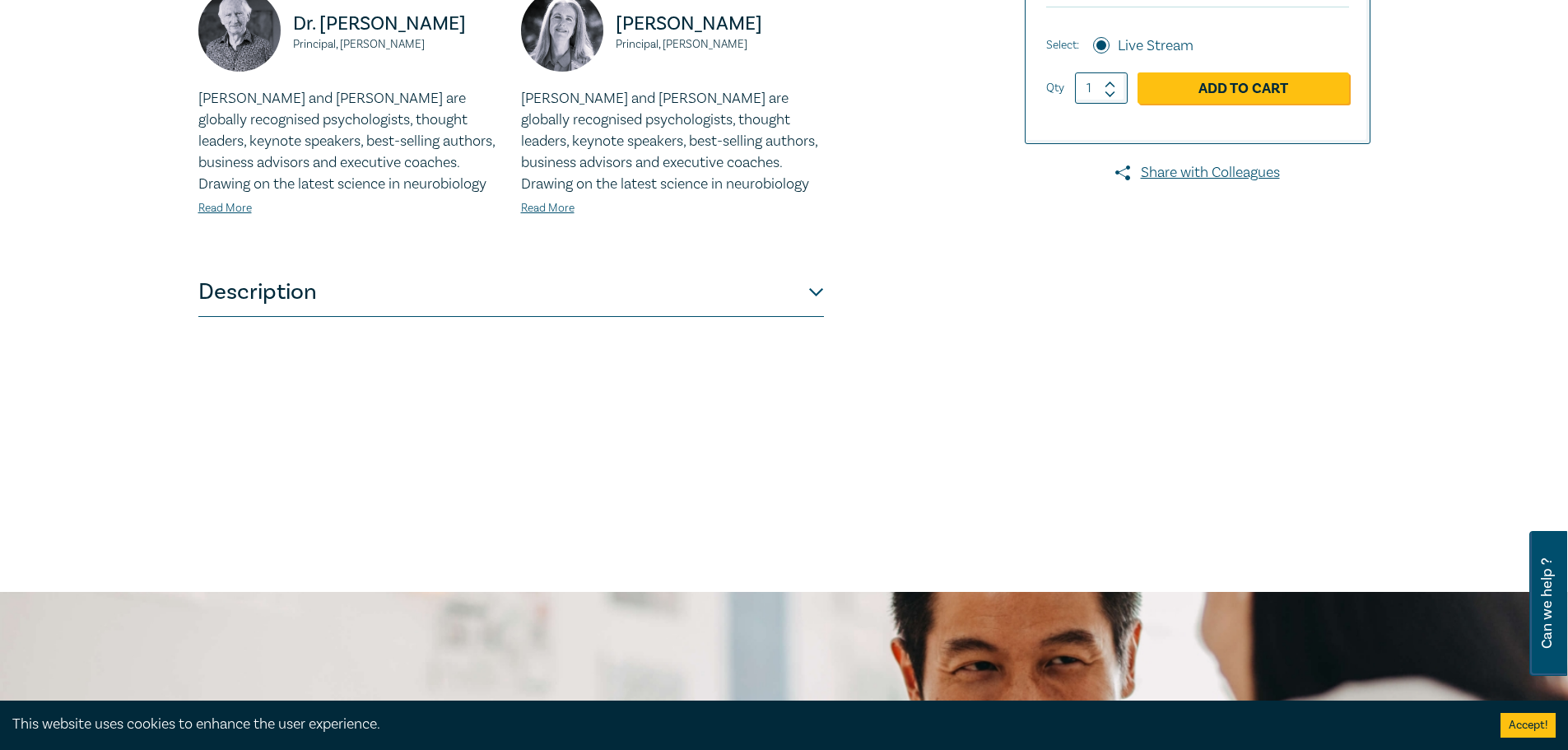
click at [775, 299] on button "Description" at bounding box center [511, 292] width 626 height 49
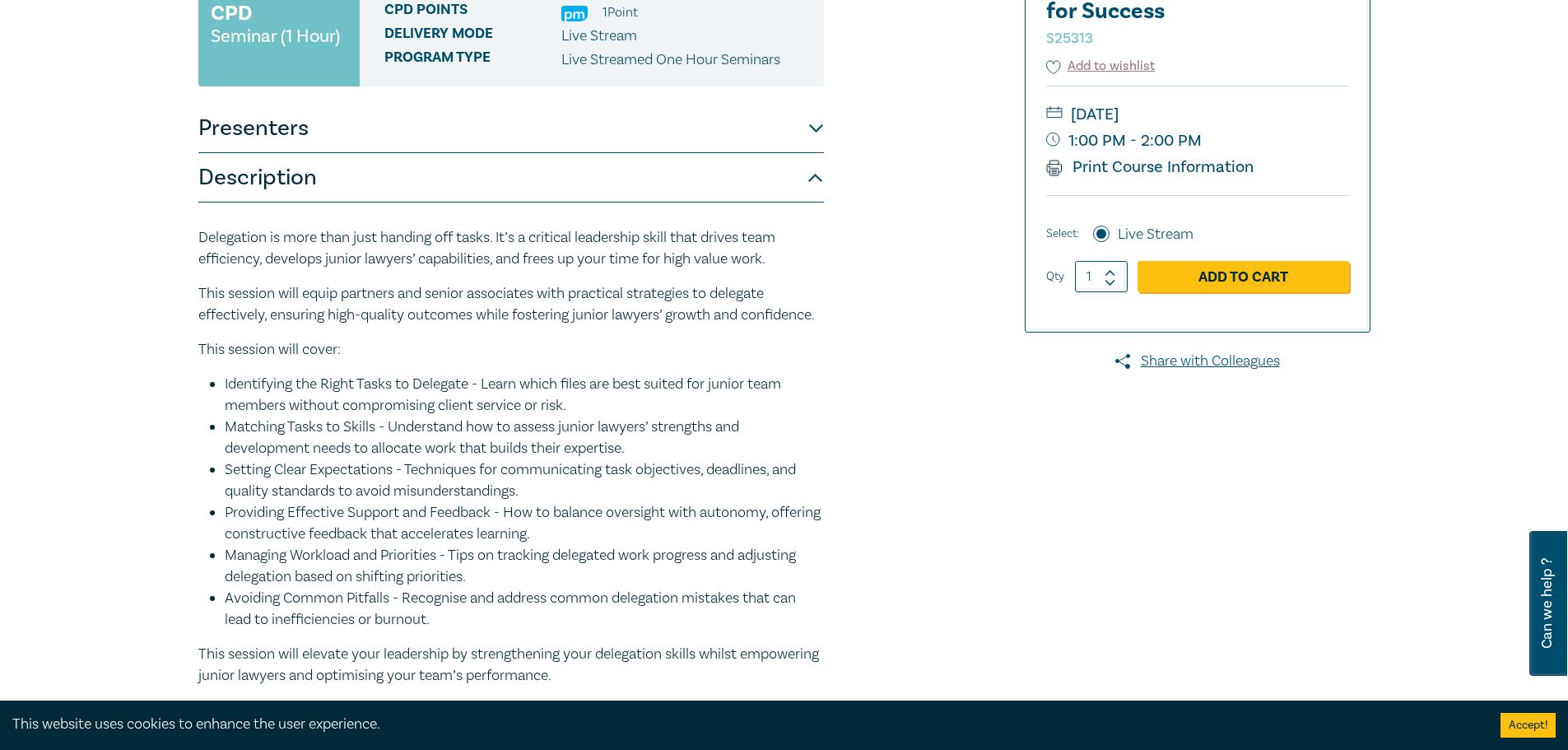
scroll to position [0, 0]
